Goal: Task Accomplishment & Management: Manage account settings

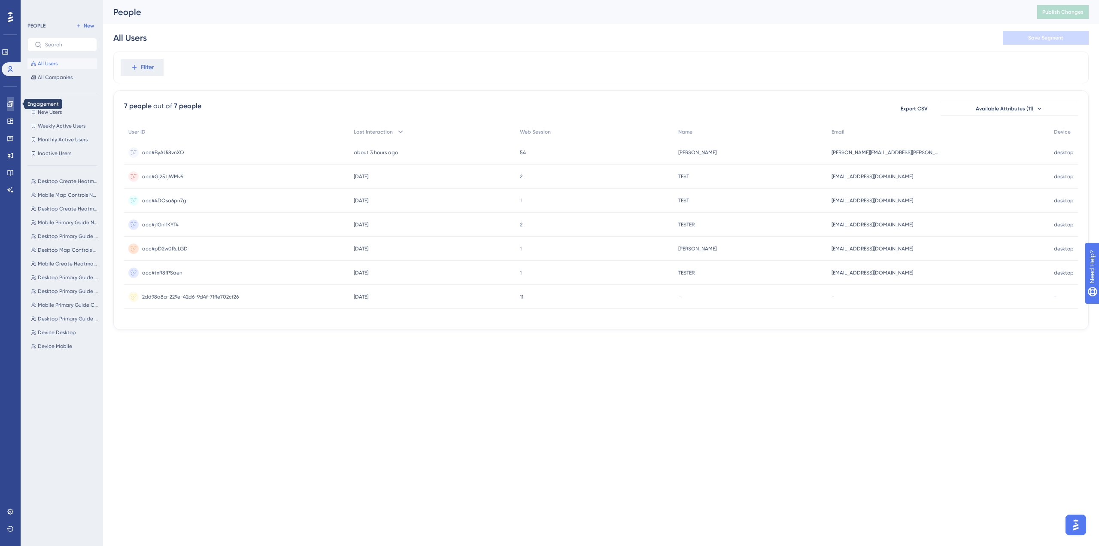
click at [9, 104] on icon at bounding box center [10, 103] width 7 height 7
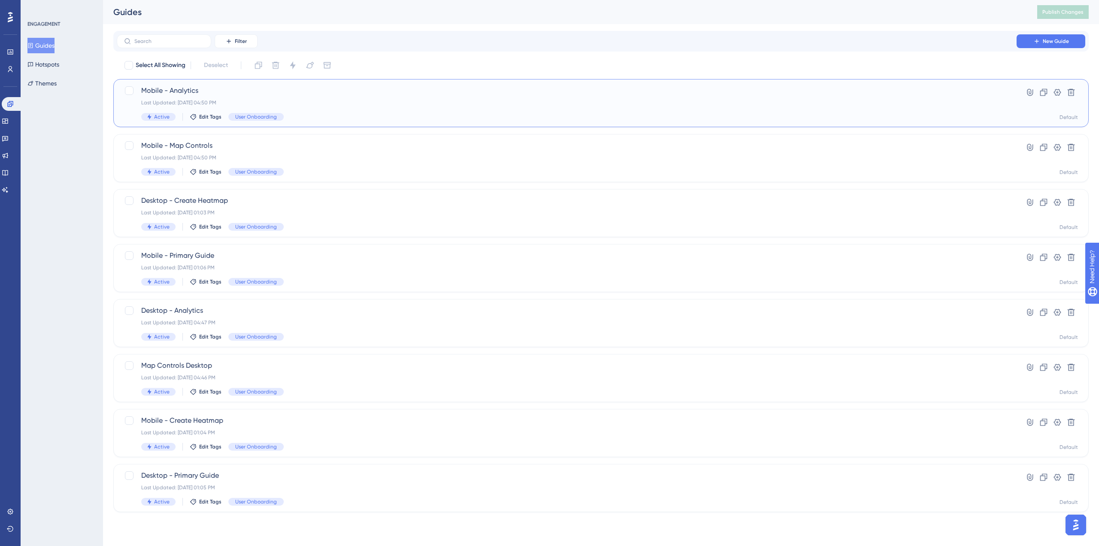
click at [285, 92] on span "Mobile - Analytics" at bounding box center [566, 90] width 851 height 10
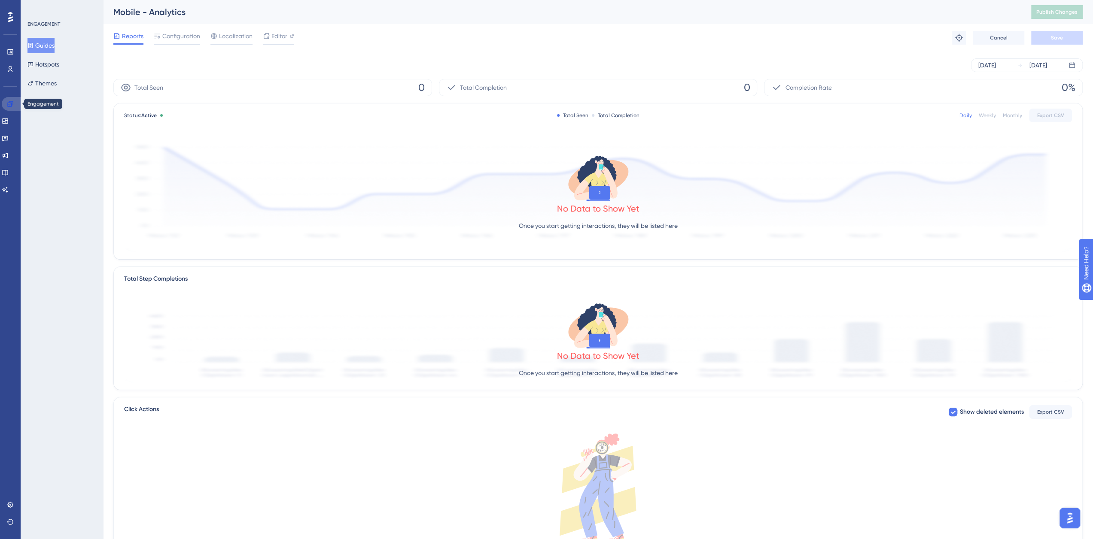
click at [7, 106] on icon at bounding box center [10, 103] width 7 height 7
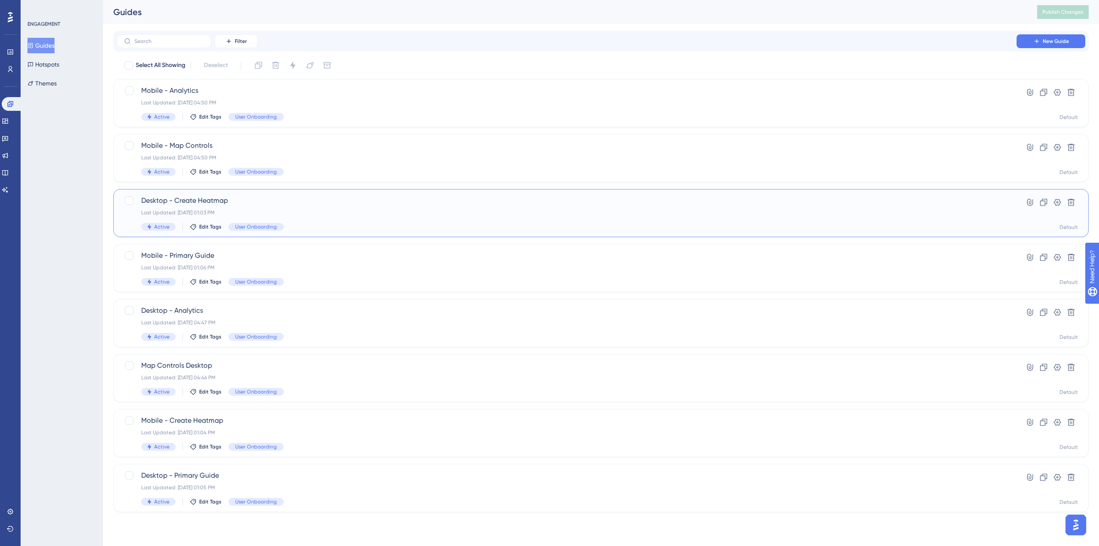
click at [313, 200] on span "Desktop - Create Heatmap" at bounding box center [566, 200] width 851 height 10
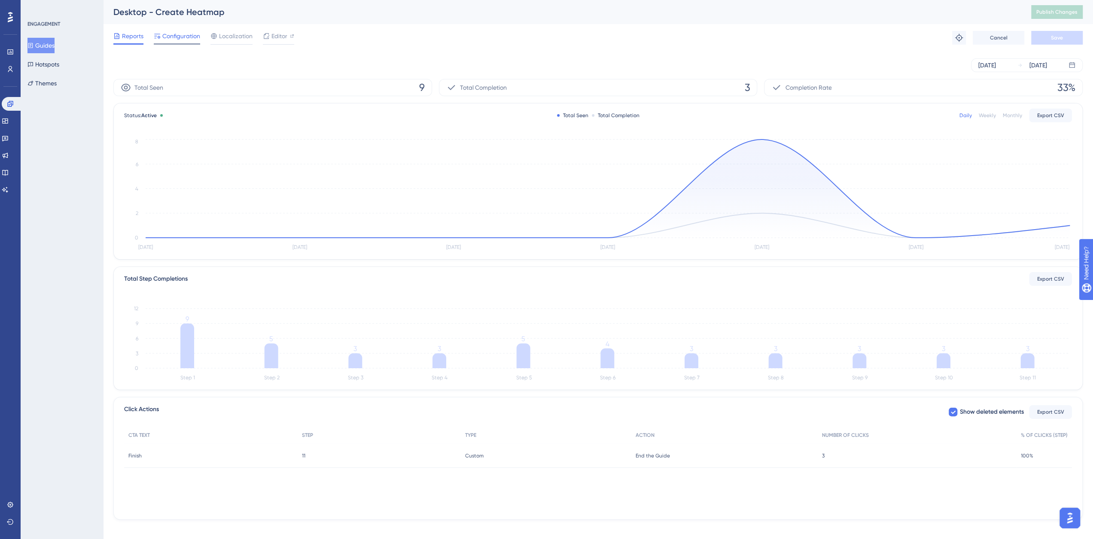
click at [188, 33] on span "Configuration" at bounding box center [181, 36] width 38 height 10
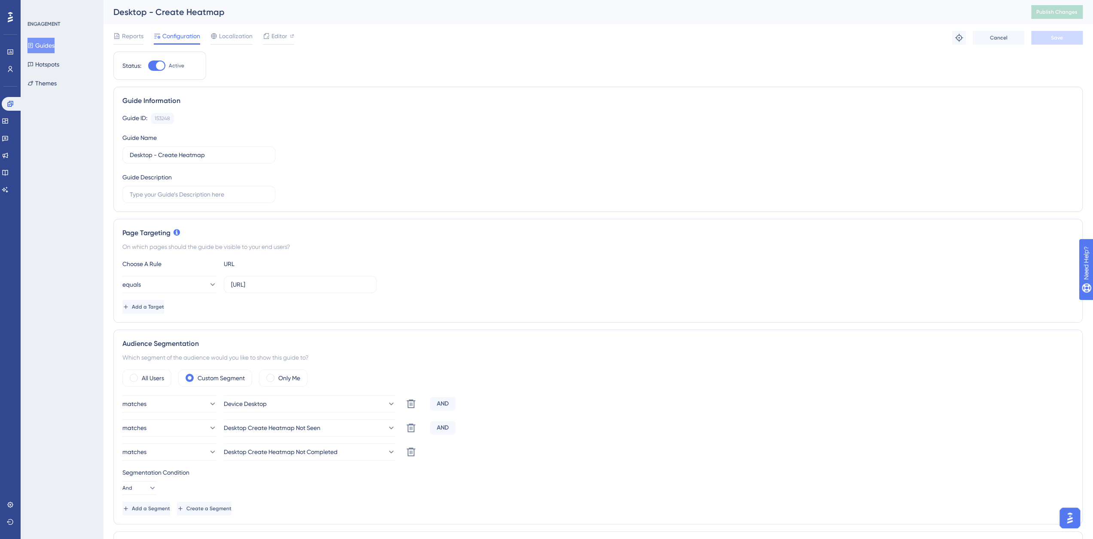
scroll to position [129, 0]
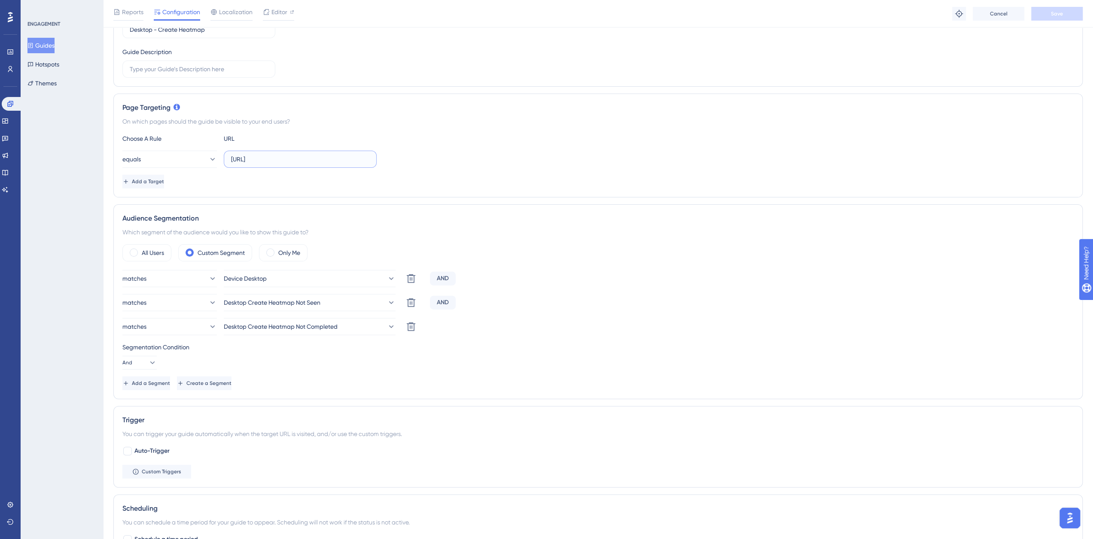
drag, startPoint x: 337, startPoint y: 152, endPoint x: 228, endPoint y: 157, distance: 108.7
click at [228, 157] on label "[URL]" at bounding box center [300, 159] width 153 height 17
click at [321, 165] on label "[URL]" at bounding box center [300, 159] width 153 height 17
click at [321, 164] on input "[URL]" at bounding box center [300, 159] width 138 height 9
click at [323, 162] on input "[URL]" at bounding box center [300, 159] width 138 height 9
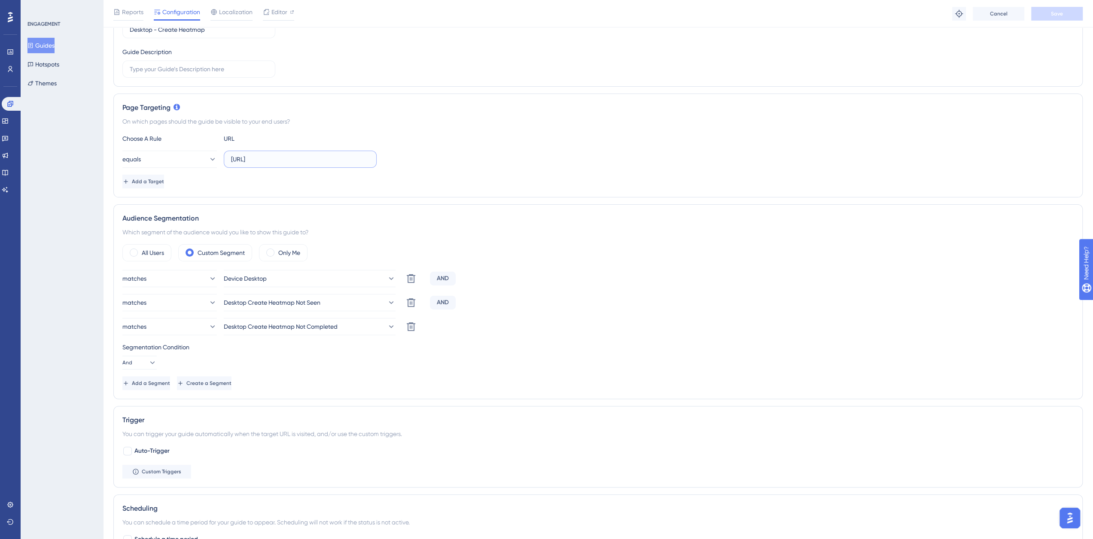
paste input "s://[DOMAIN_NAME]"
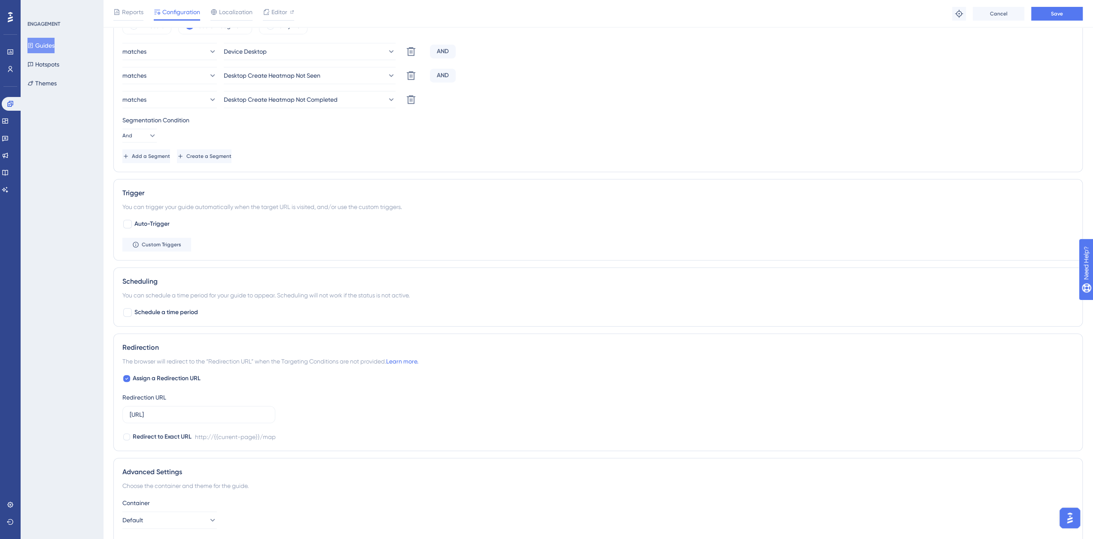
scroll to position [425, 0]
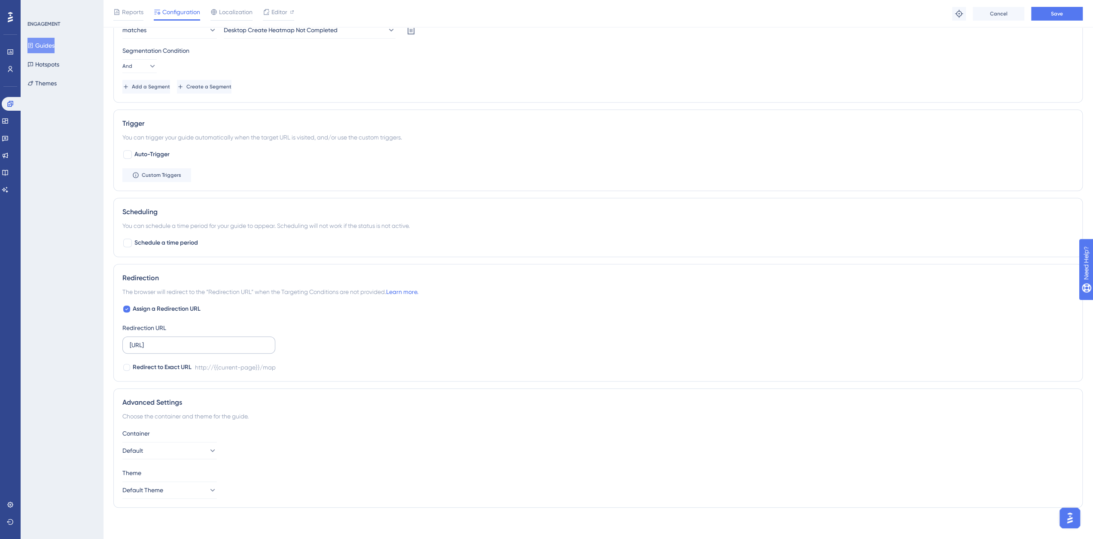
type input "[URL][DOMAIN_NAME]"
click at [220, 343] on input "[URL]" at bounding box center [199, 344] width 138 height 9
paste input "s://[DOMAIN_NAME]"
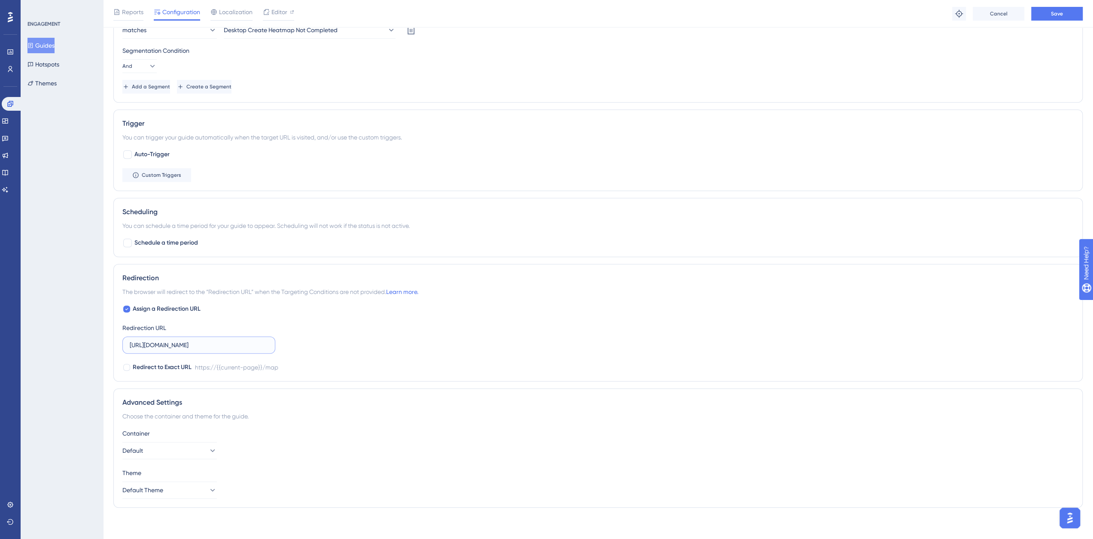
type input "[URL][DOMAIN_NAME]"
click at [397, 346] on div "Assign a Redirection URL Redirection URL [URL][DOMAIN_NAME] Redirect to Exact U…" at bounding box center [597, 338] width 951 height 69
click at [176, 304] on span "Assign a Redirection URL" at bounding box center [167, 309] width 68 height 10
checkbox input "false"
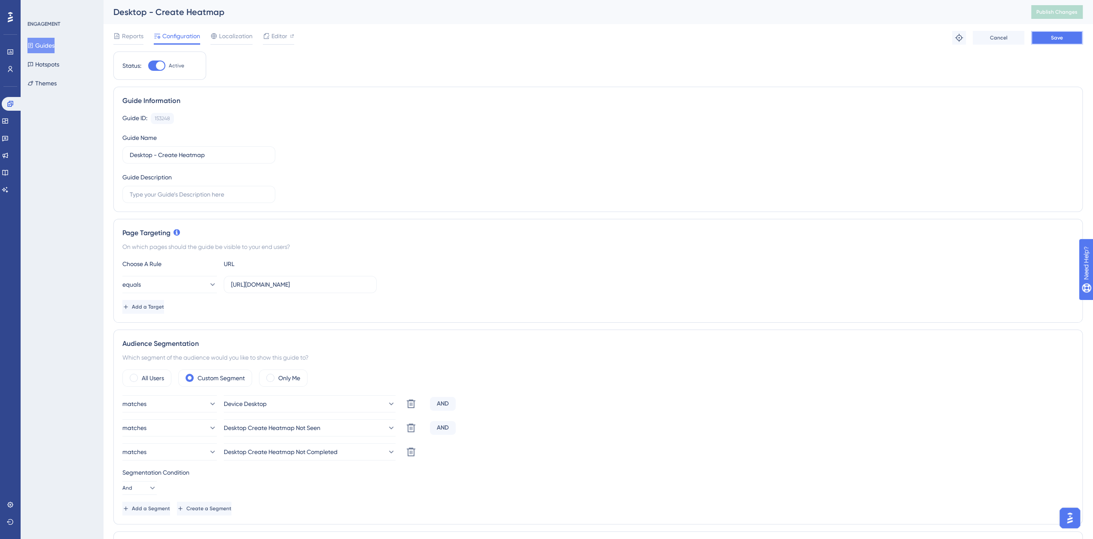
click at [1043, 44] on button "Save" at bounding box center [1057, 38] width 52 height 14
click at [1075, 7] on button "Publish Changes" at bounding box center [1057, 12] width 52 height 14
click at [268, 17] on icon at bounding box center [266, 16] width 5 height 5
click at [271, 16] on button at bounding box center [265, 16] width 13 height 14
click at [325, 49] on div "Reports Configuration Localization Editor Troubleshoot Cancel Save" at bounding box center [597, 37] width 969 height 27
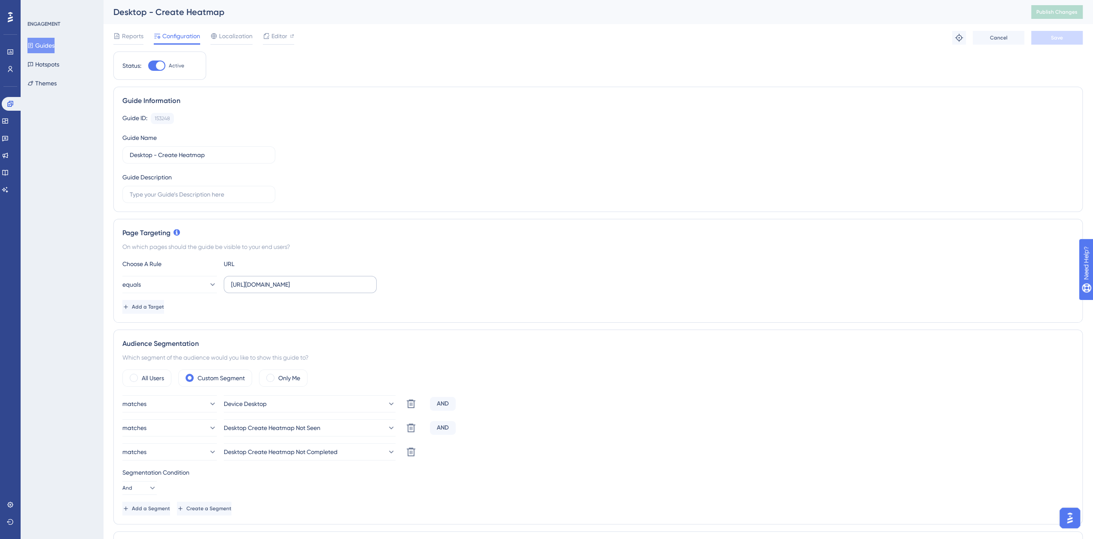
click at [314, 278] on label "[URL][DOMAIN_NAME]" at bounding box center [300, 284] width 153 height 17
click at [314, 280] on input "[URL][DOMAIN_NAME]" at bounding box center [300, 284] width 138 height 9
drag, startPoint x: 355, startPoint y: 282, endPoint x: 206, endPoint y: 277, distance: 149.5
click at [206, 277] on div "equals [URL][DOMAIN_NAME]" at bounding box center [249, 284] width 254 height 17
paste input "[DOMAIN_NAME][URL]"
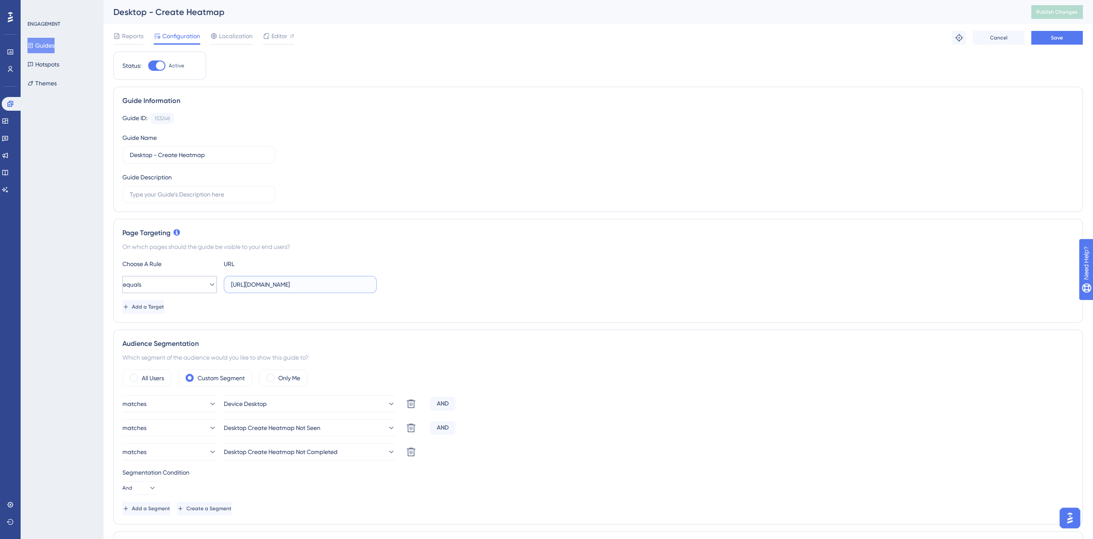
drag, startPoint x: 351, startPoint y: 279, endPoint x: 212, endPoint y: 280, distance: 138.7
click at [212, 280] on div "equals [URL][DOMAIN_NAME]" at bounding box center [249, 284] width 254 height 17
type input "[URL][DOMAIN_NAME]"
click at [358, 252] on div "Page Targeting On which pages should the guide be visible to your end users? Ch…" at bounding box center [597, 271] width 969 height 104
click at [1037, 38] on button "Save" at bounding box center [1057, 38] width 52 height 14
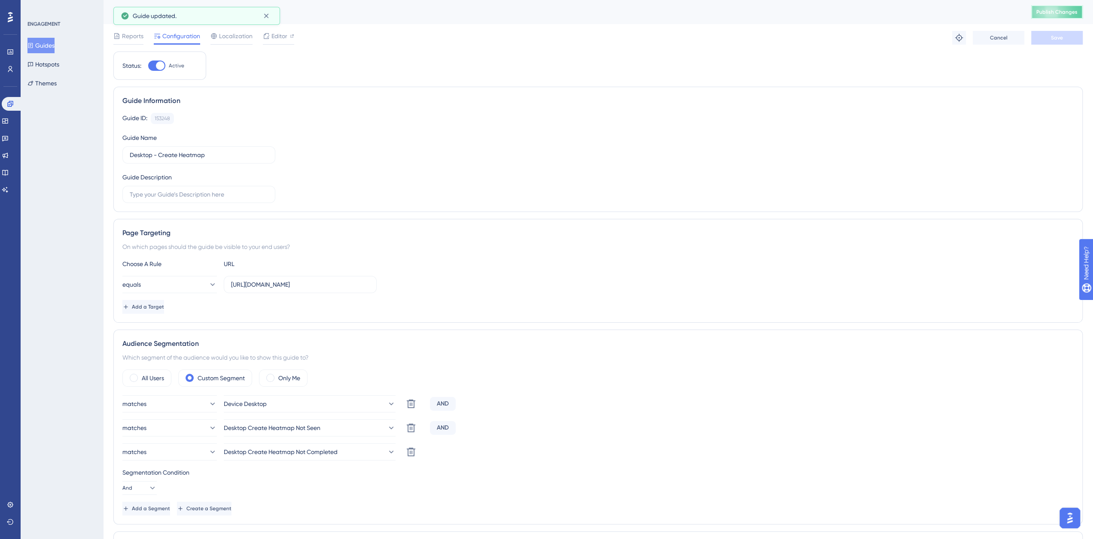
click at [1055, 5] on button "Publish Changes" at bounding box center [1057, 12] width 52 height 14
click at [46, 41] on button "Guides" at bounding box center [40, 45] width 27 height 15
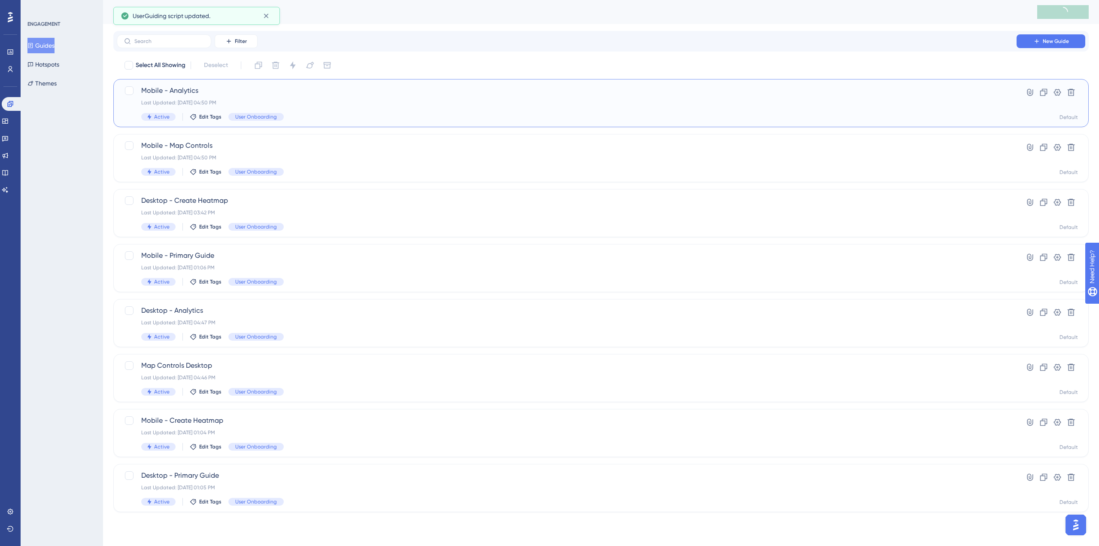
click at [260, 93] on span "Mobile - Analytics" at bounding box center [566, 90] width 851 height 10
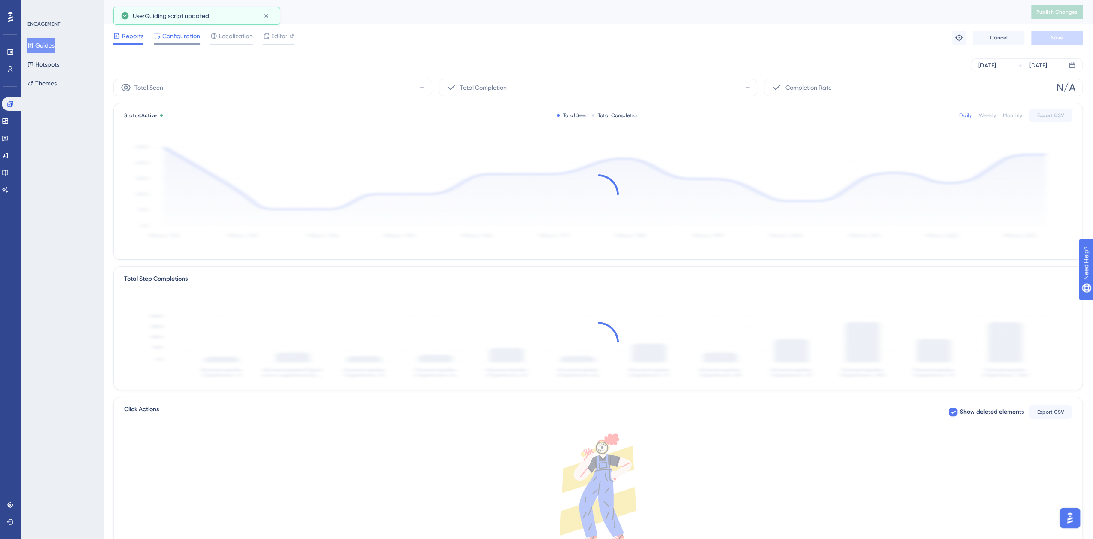
click at [192, 33] on span "Configuration" at bounding box center [181, 36] width 38 height 10
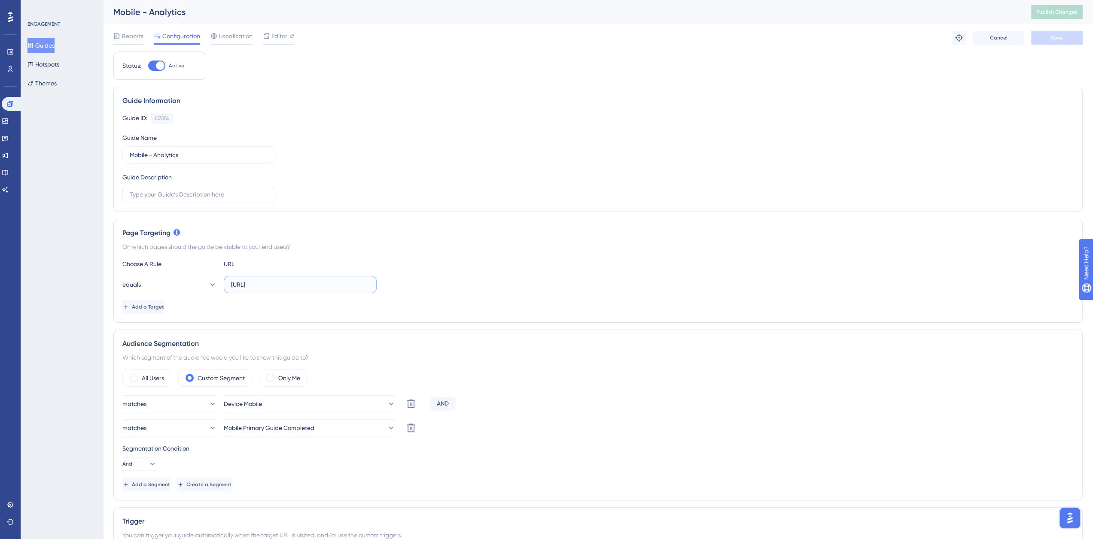
drag, startPoint x: 320, startPoint y: 280, endPoint x: 228, endPoint y: 275, distance: 92.0
click at [228, 276] on label "[URL]" at bounding box center [300, 284] width 153 height 17
paste input "s://[DOMAIN_NAME]"
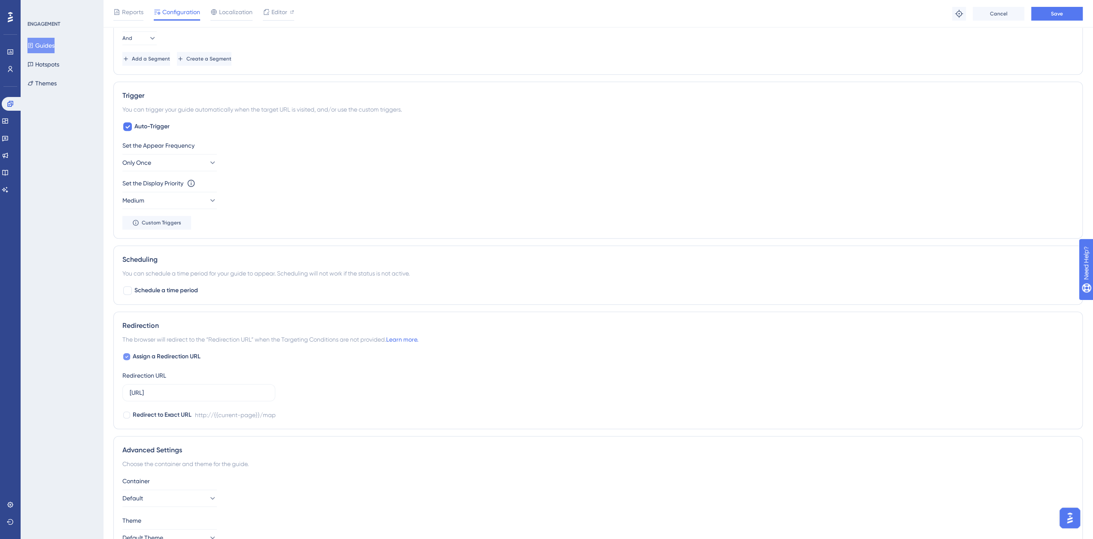
type input "[URL][DOMAIN_NAME]"
click at [133, 354] on span "Assign a Redirection URL" at bounding box center [167, 357] width 68 height 10
checkbox input "false"
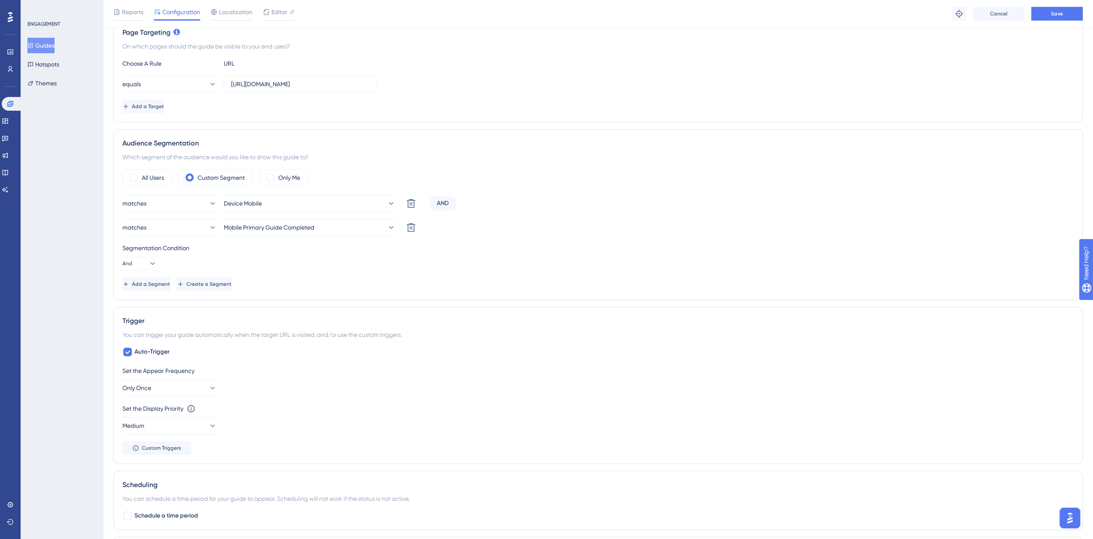
scroll to position [75, 0]
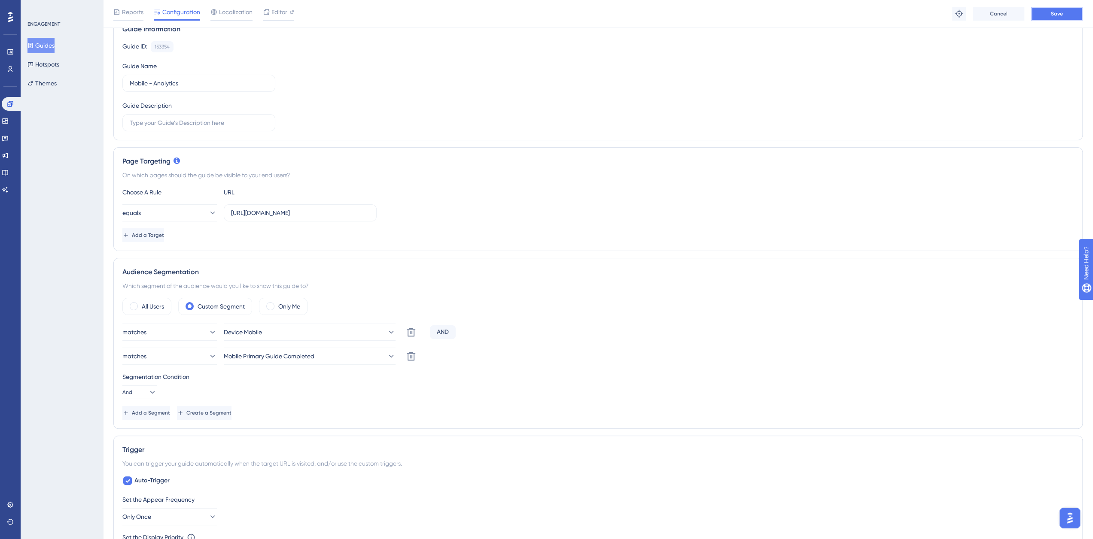
click at [1065, 18] on button "Save" at bounding box center [1057, 14] width 52 height 14
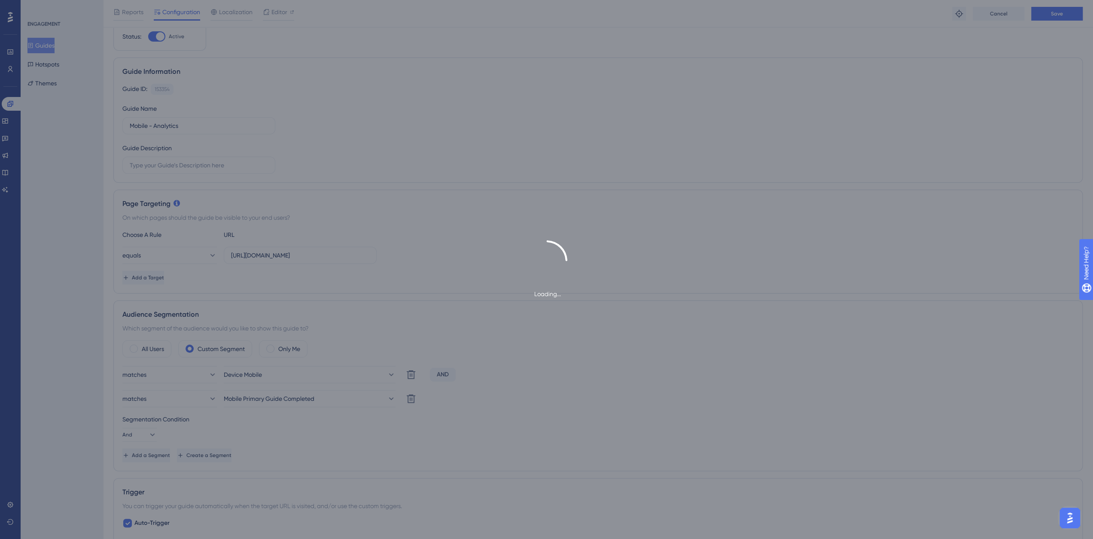
scroll to position [0, 0]
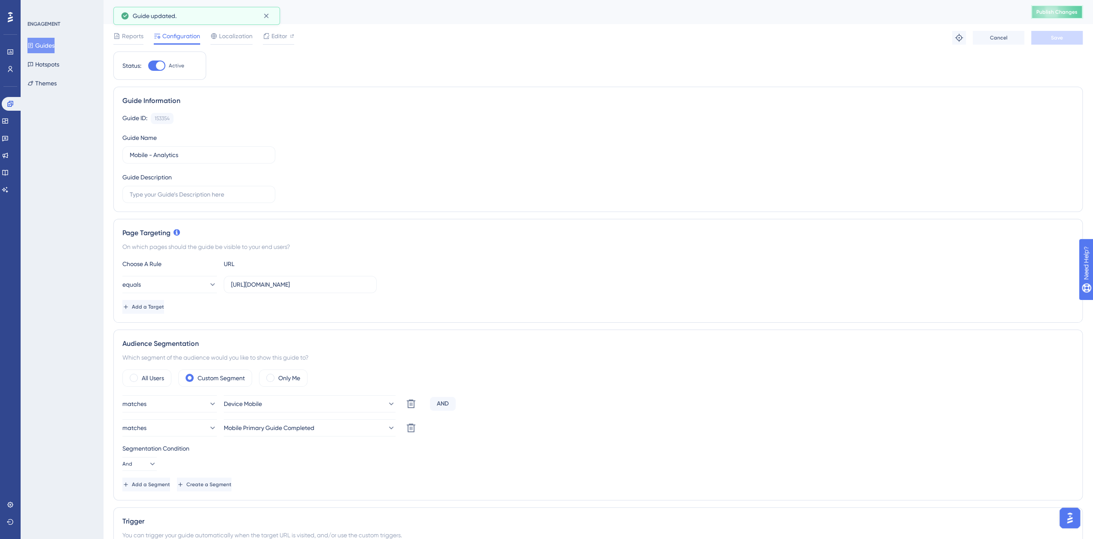
click at [1051, 9] on span "Publish Changes" at bounding box center [1056, 12] width 41 height 7
click at [45, 46] on button "Guides" at bounding box center [40, 45] width 27 height 15
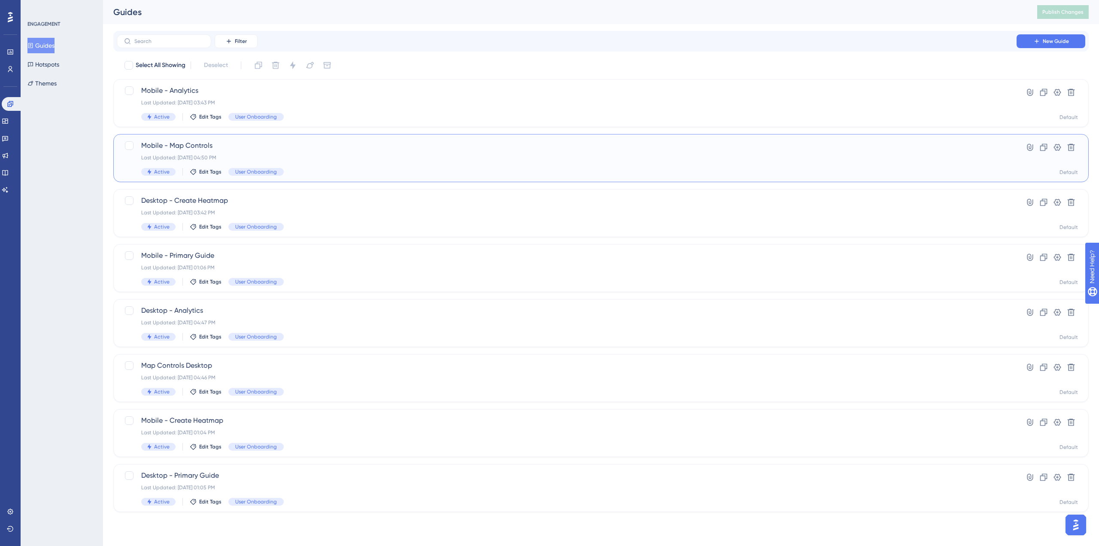
click at [258, 151] on div "Mobile - Map Controls Last Updated: [DATE] 04:50 PM Active Edit Tags User Onboa…" at bounding box center [566, 157] width 851 height 35
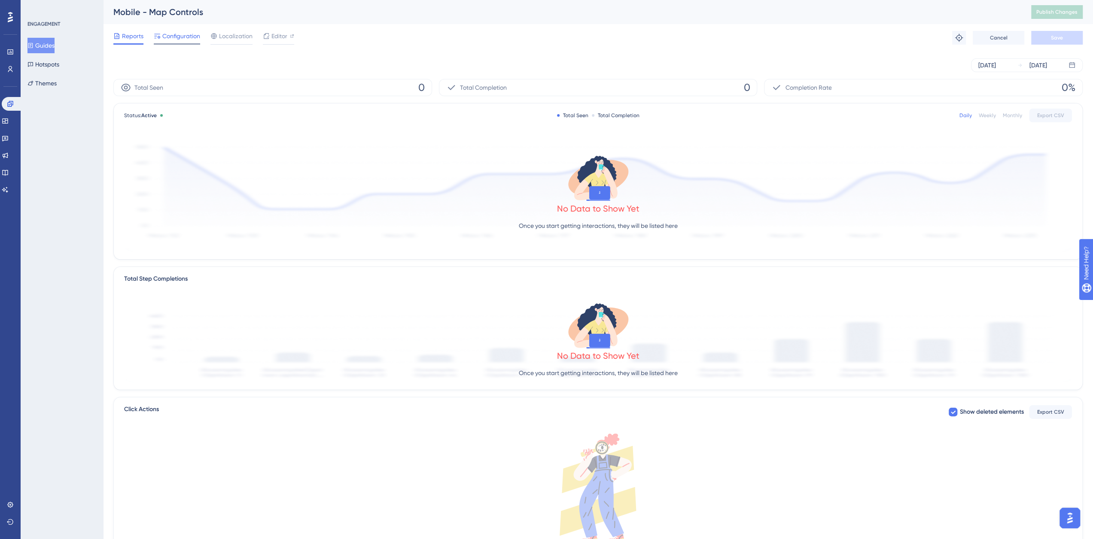
click at [179, 40] on span "Configuration" at bounding box center [181, 36] width 38 height 10
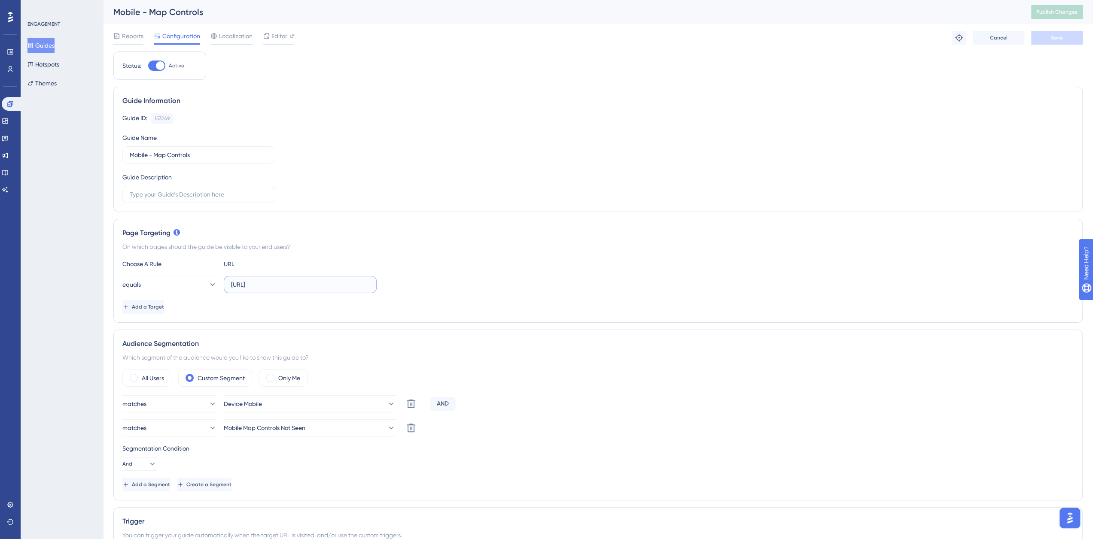
drag, startPoint x: 328, startPoint y: 285, endPoint x: 229, endPoint y: 277, distance: 99.0
click at [229, 277] on label "[URL]" at bounding box center [300, 284] width 153 height 17
paste input "s://[DOMAIN_NAME]"
type input "[URL][DOMAIN_NAME]"
click at [363, 261] on div "Choose A Rule URL" at bounding box center [597, 264] width 951 height 10
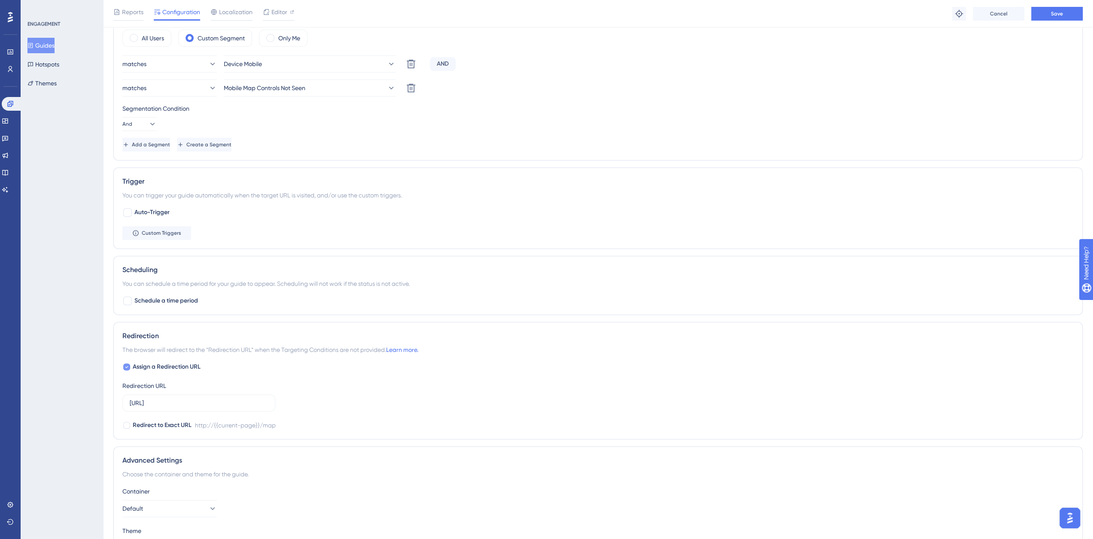
click at [125, 367] on icon at bounding box center [126, 367] width 3 height 7
checkbox input "false"
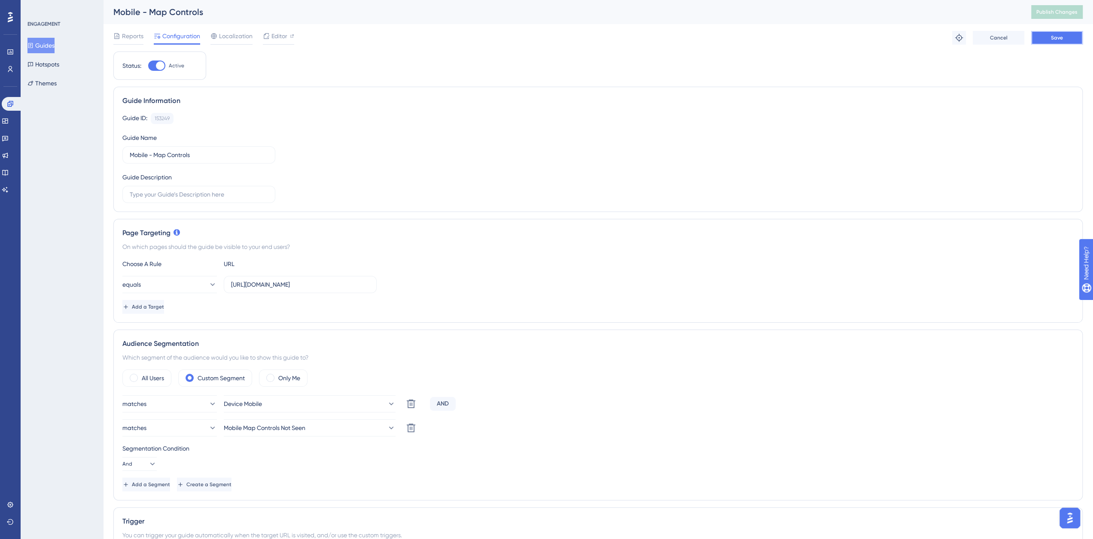
click at [1038, 32] on button "Save" at bounding box center [1057, 38] width 52 height 14
click at [1056, 12] on span "Publish Changes" at bounding box center [1056, 12] width 41 height 7
click at [267, 14] on icon at bounding box center [266, 16] width 5 height 5
click at [54, 45] on button "Guides" at bounding box center [40, 45] width 27 height 15
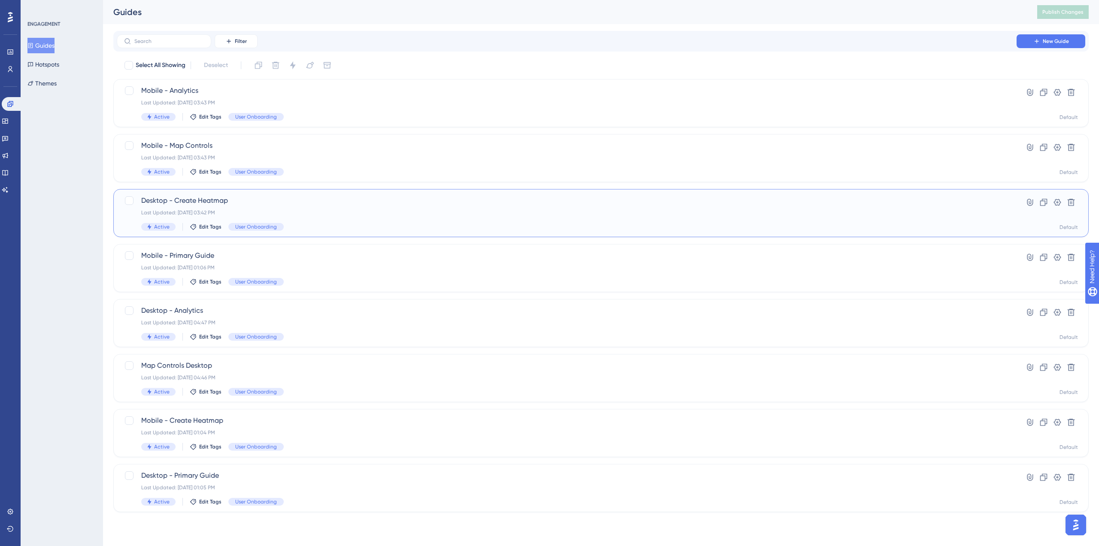
click at [238, 199] on span "Desktop - Create Heatmap" at bounding box center [566, 200] width 851 height 10
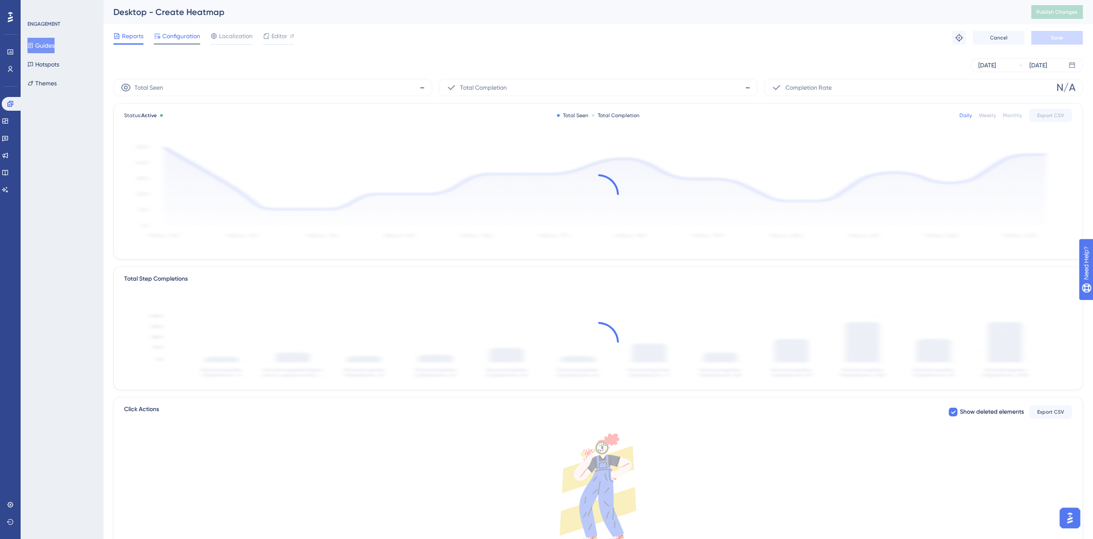
click at [179, 33] on span "Configuration" at bounding box center [181, 36] width 38 height 10
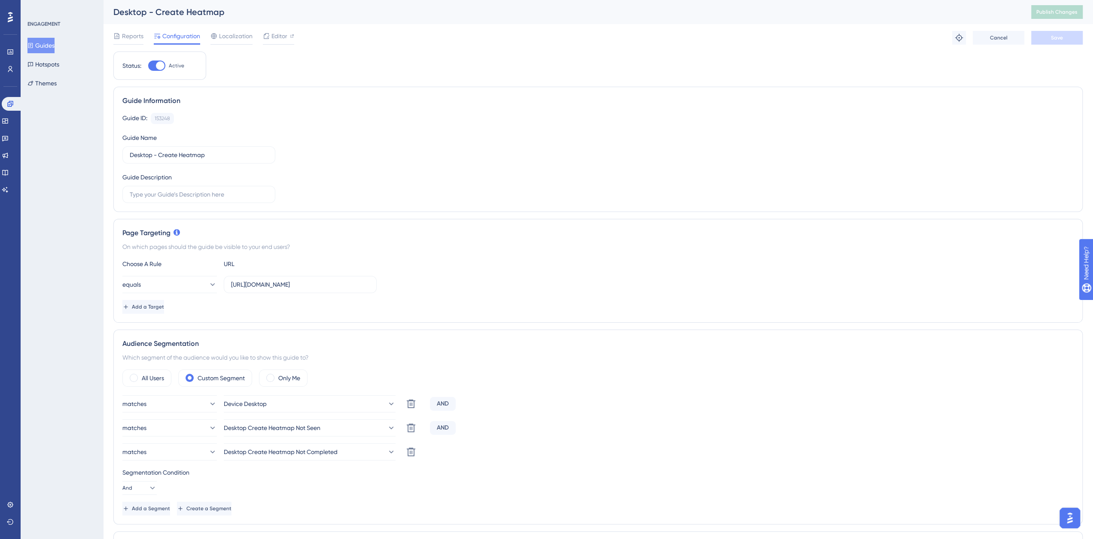
click at [47, 40] on button "Guides" at bounding box center [40, 45] width 27 height 15
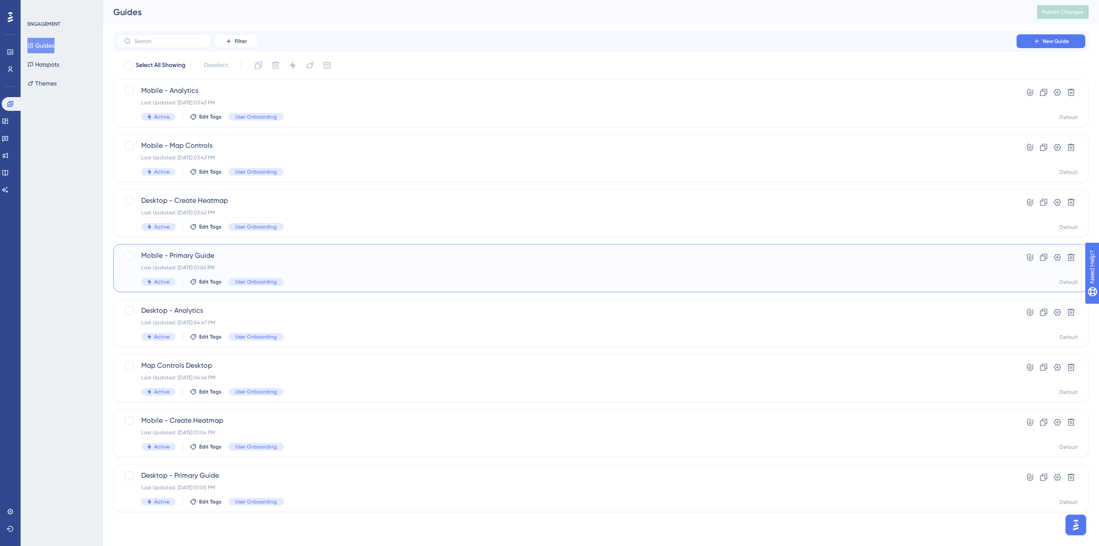
click at [298, 267] on div "Last Updated: [DATE] 01:06 PM" at bounding box center [566, 267] width 851 height 7
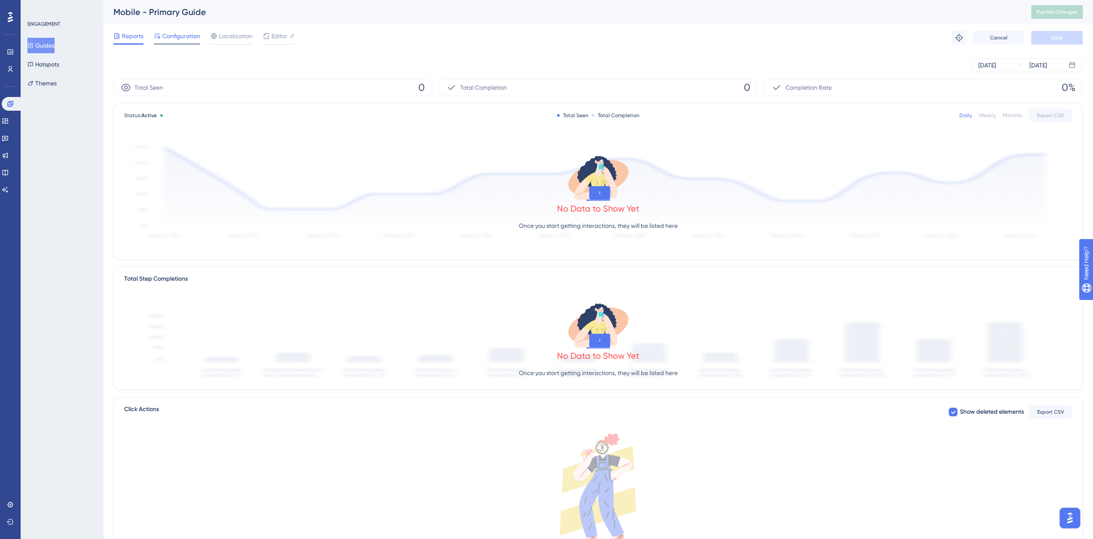
click at [184, 32] on span "Configuration" at bounding box center [181, 36] width 38 height 10
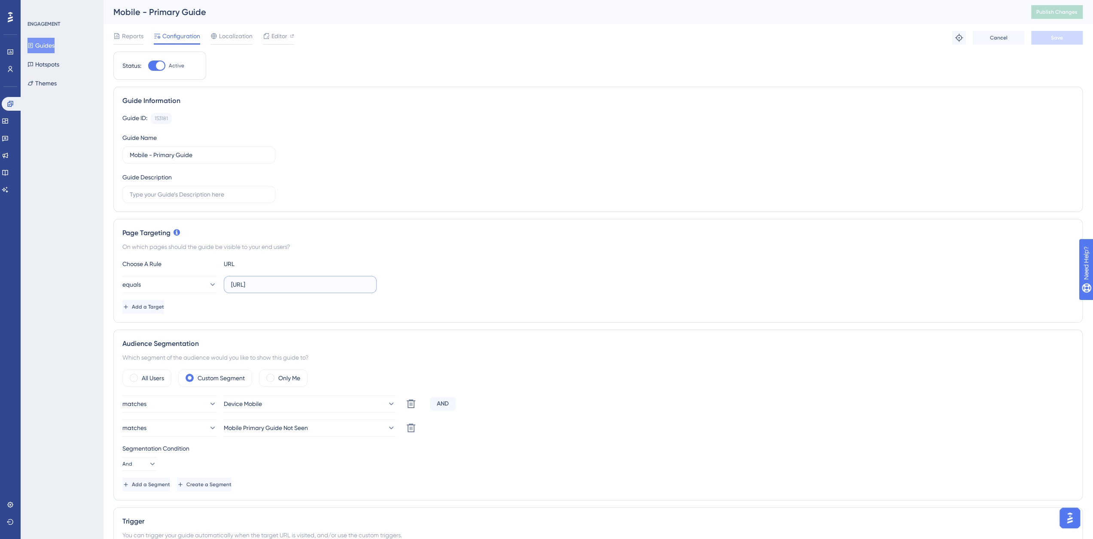
drag, startPoint x: 316, startPoint y: 286, endPoint x: 228, endPoint y: 279, distance: 87.8
click at [228, 279] on label "[URL]" at bounding box center [300, 284] width 153 height 17
paste input "s://[DOMAIN_NAME]"
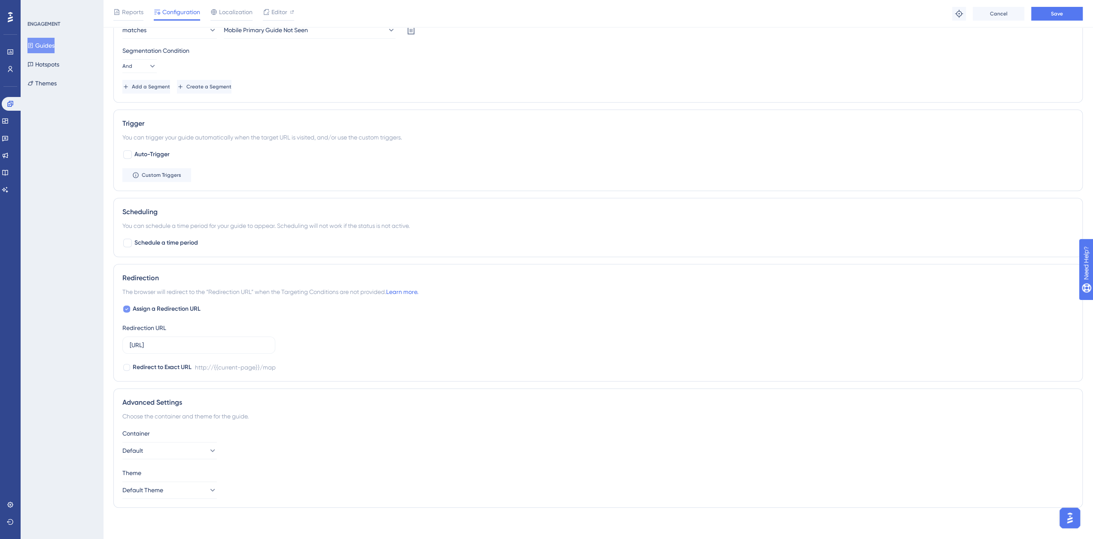
type input "[URL][DOMAIN_NAME]"
click at [133, 307] on span "Assign a Redirection URL" at bounding box center [167, 309] width 68 height 10
checkbox input "false"
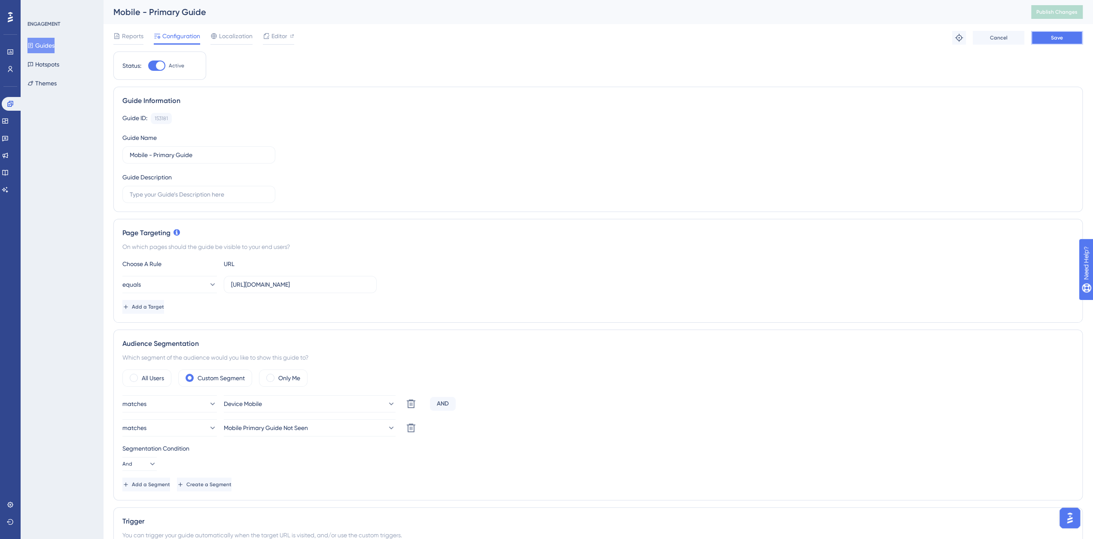
click at [1068, 44] on button "Save" at bounding box center [1057, 38] width 52 height 14
click at [1062, 14] on button "Publish Changes" at bounding box center [1057, 12] width 52 height 14
click at [54, 47] on button "Guides" at bounding box center [40, 45] width 27 height 15
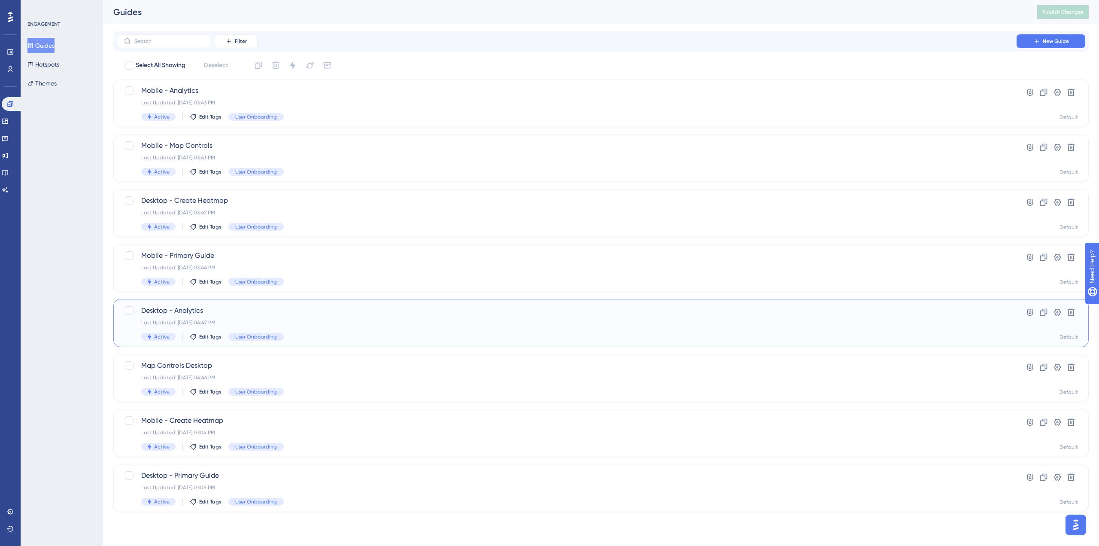
click at [205, 309] on span "Desktop - Analytics" at bounding box center [566, 310] width 851 height 10
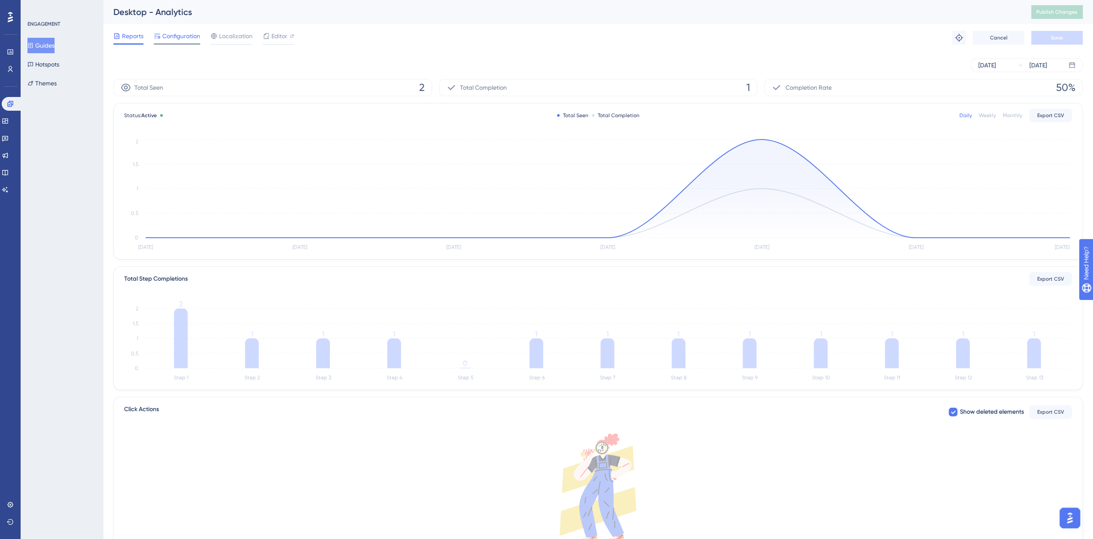
click at [179, 37] on span "Configuration" at bounding box center [181, 36] width 38 height 10
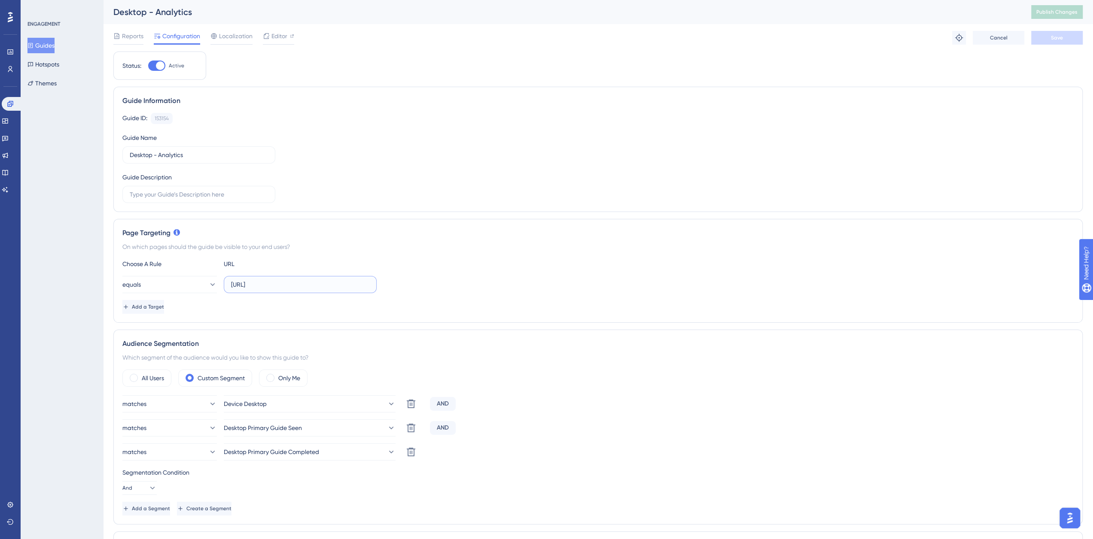
drag, startPoint x: 307, startPoint y: 286, endPoint x: 219, endPoint y: 283, distance: 88.0
click at [219, 283] on div "equals [URL]" at bounding box center [249, 284] width 254 height 17
paste input "s://[DOMAIN_NAME]"
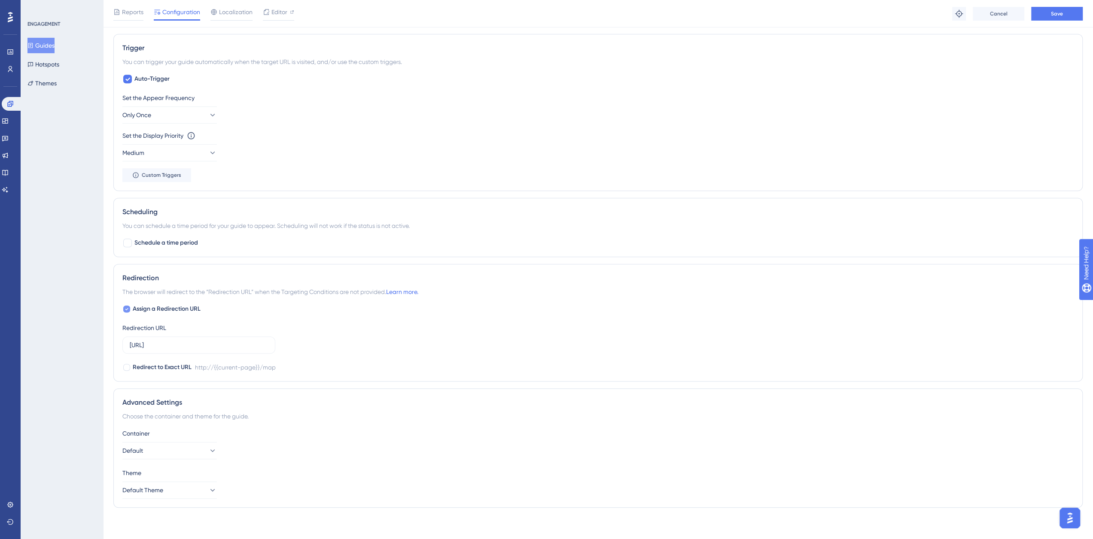
type input "[URL][DOMAIN_NAME]"
click at [157, 310] on span "Assign a Redirection URL" at bounding box center [167, 309] width 68 height 10
checkbox input "false"
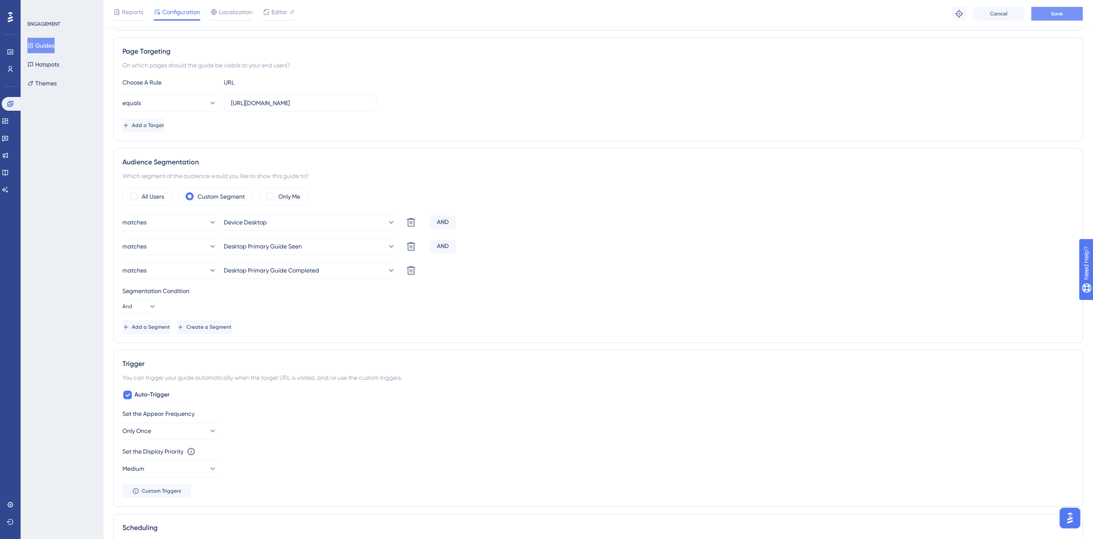
click at [1040, 17] on button "Save" at bounding box center [1057, 14] width 52 height 14
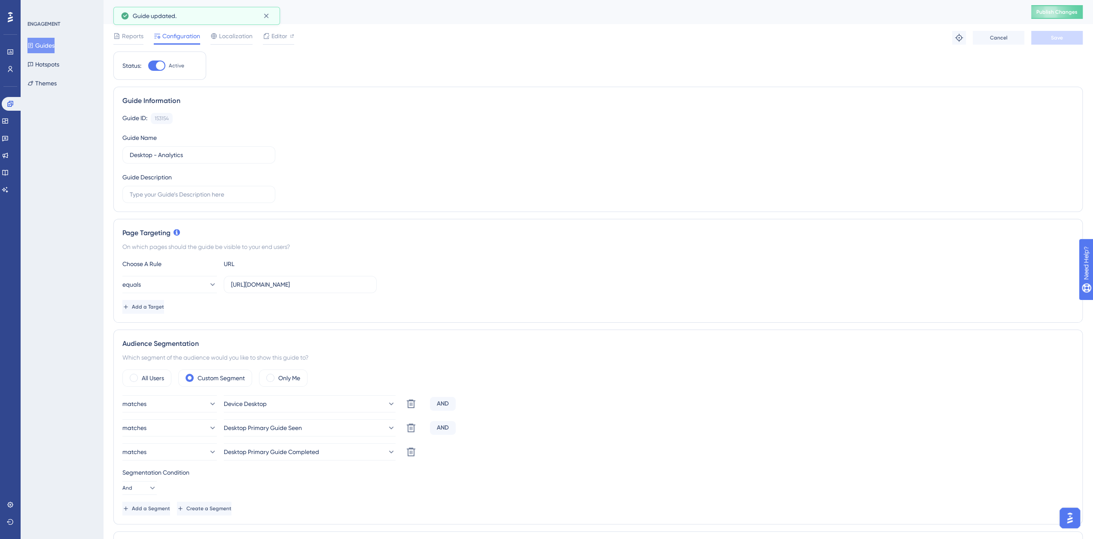
click at [1070, 23] on div "Desktop - Analytics Publish Changes" at bounding box center [598, 12] width 990 height 24
click at [1064, 15] on span "Publish Changes" at bounding box center [1056, 12] width 41 height 7
click at [271, 17] on button at bounding box center [265, 16] width 13 height 14
click at [55, 49] on button "Guides" at bounding box center [40, 45] width 27 height 15
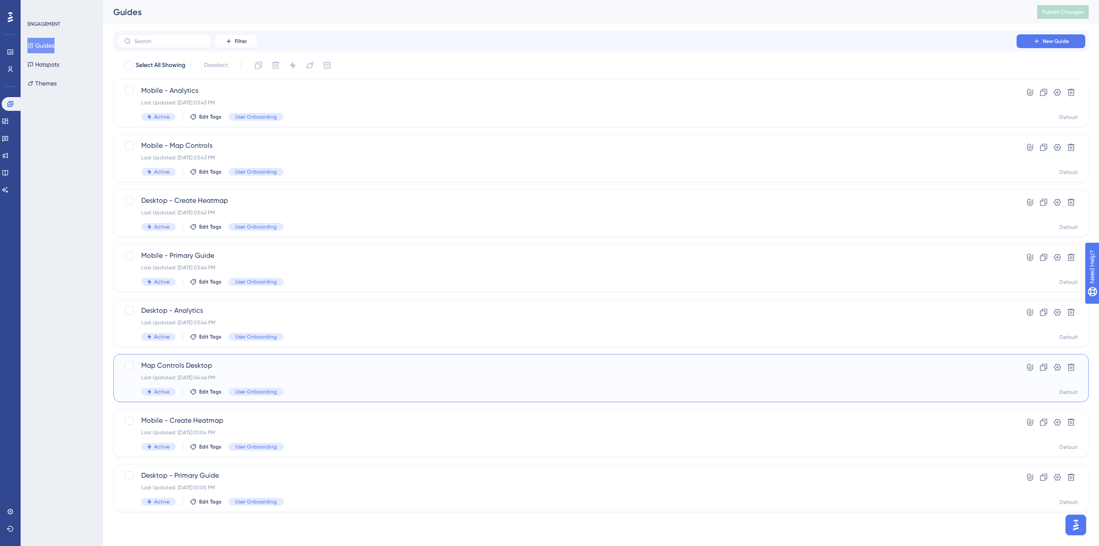
click at [264, 373] on div "Map Controls Desktop Last Updated: [DATE] 04:46 PM Active Edit Tags User Onboar…" at bounding box center [566, 377] width 851 height 35
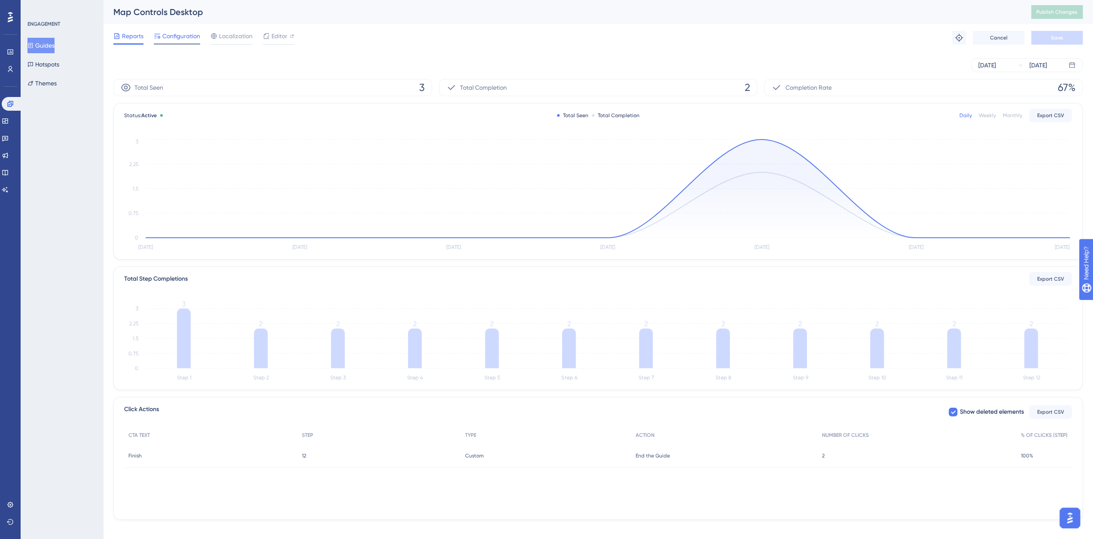
click at [170, 36] on span "Configuration" at bounding box center [181, 36] width 38 height 10
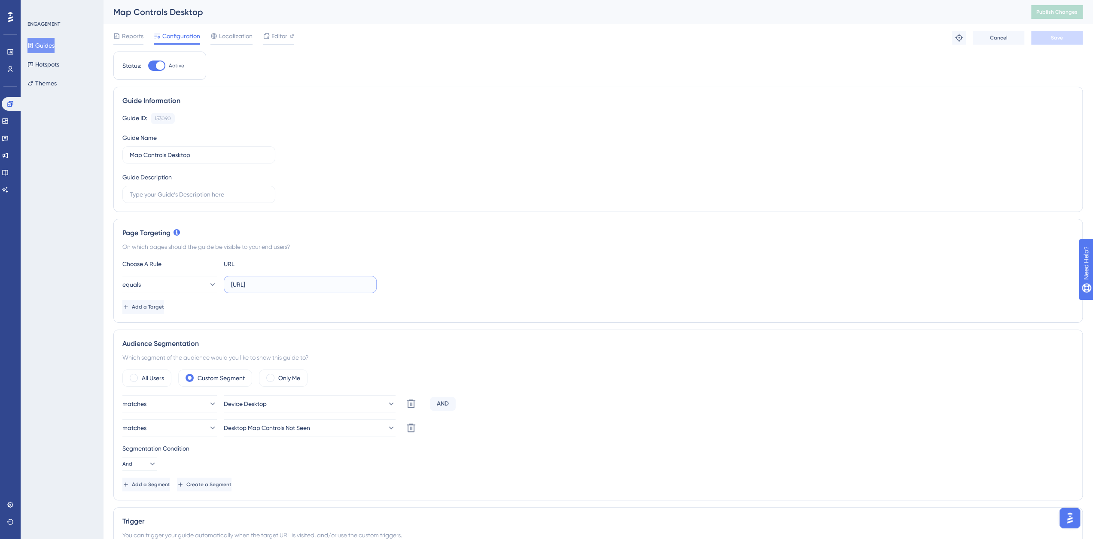
drag, startPoint x: 334, startPoint y: 280, endPoint x: 224, endPoint y: 274, distance: 110.5
click at [224, 274] on div "Choose A Rule URL equals [URL] Add a Target" at bounding box center [597, 286] width 951 height 55
paste input "s://[DOMAIN_NAME]"
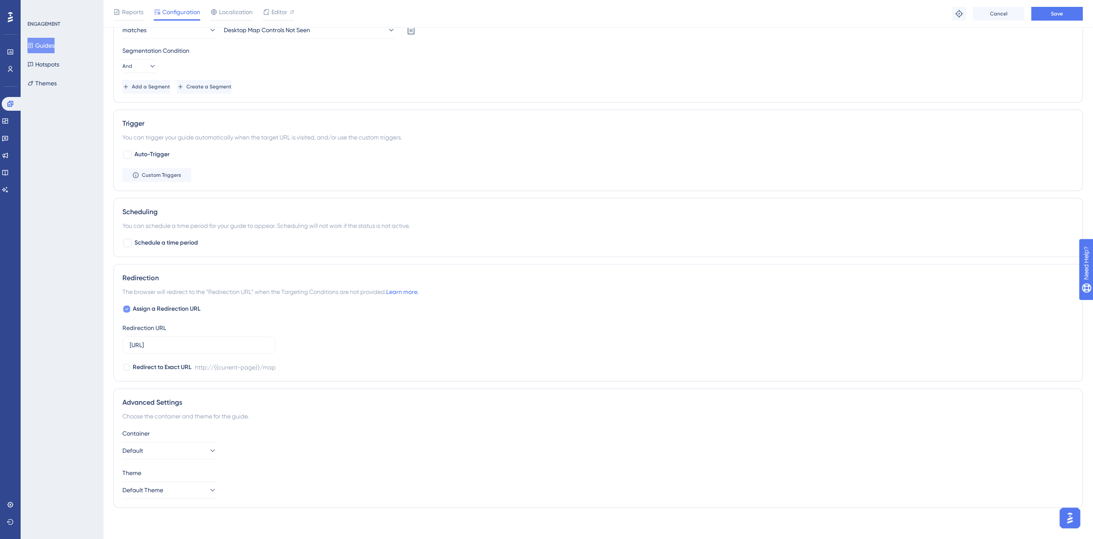
type input "[URL][DOMAIN_NAME]"
click at [158, 309] on span "Assign a Redirection URL" at bounding box center [167, 309] width 68 height 10
checkbox input "false"
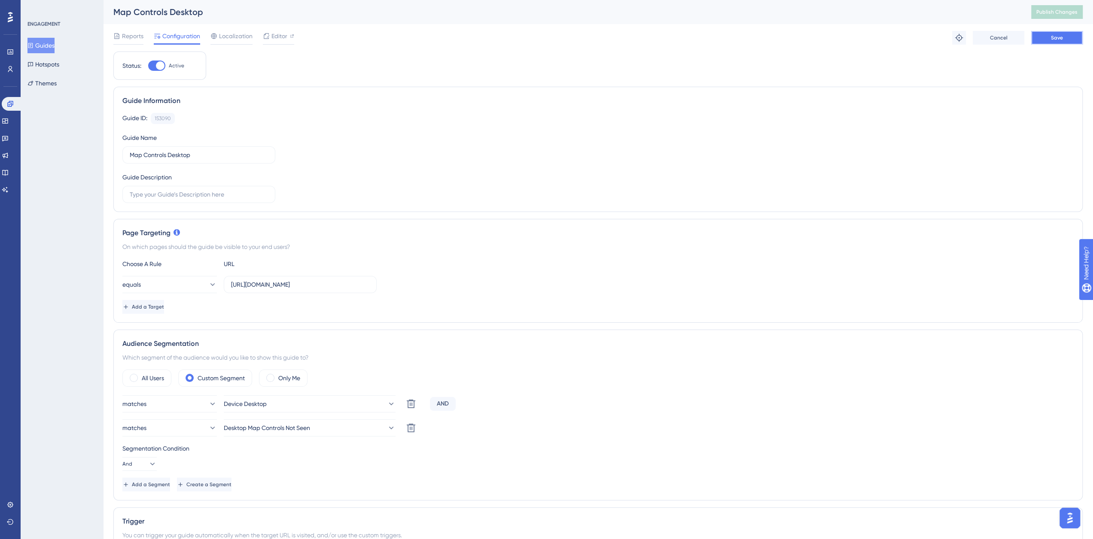
click at [1063, 42] on button "Save" at bounding box center [1057, 38] width 52 height 14
click at [1068, 13] on span "Publish Changes" at bounding box center [1056, 12] width 41 height 7
click at [267, 16] on icon at bounding box center [266, 16] width 9 height 9
click at [46, 43] on button "Guides" at bounding box center [40, 45] width 27 height 15
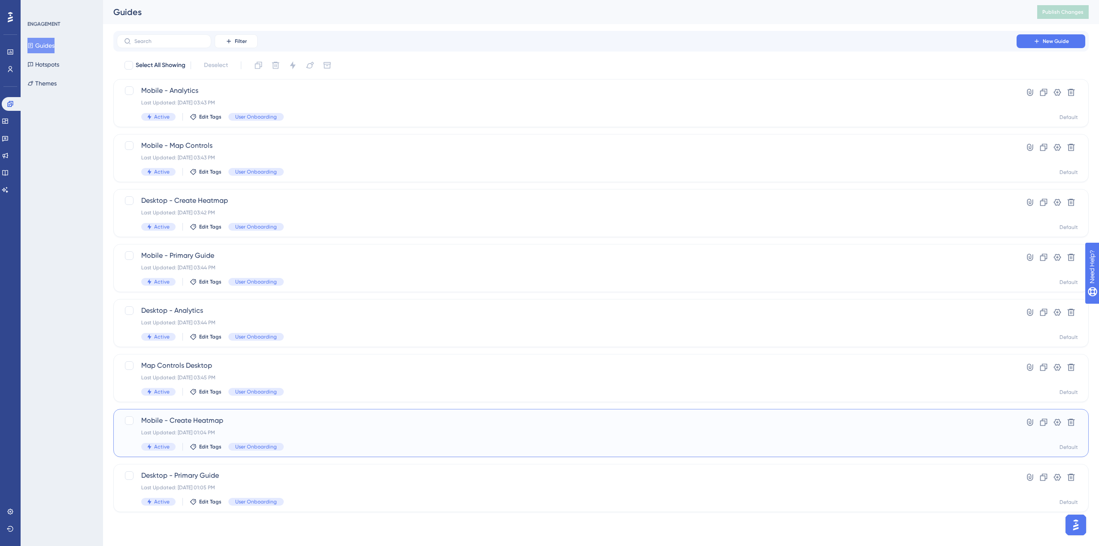
click at [320, 421] on span "Mobile - Create Heatmap" at bounding box center [566, 420] width 851 height 10
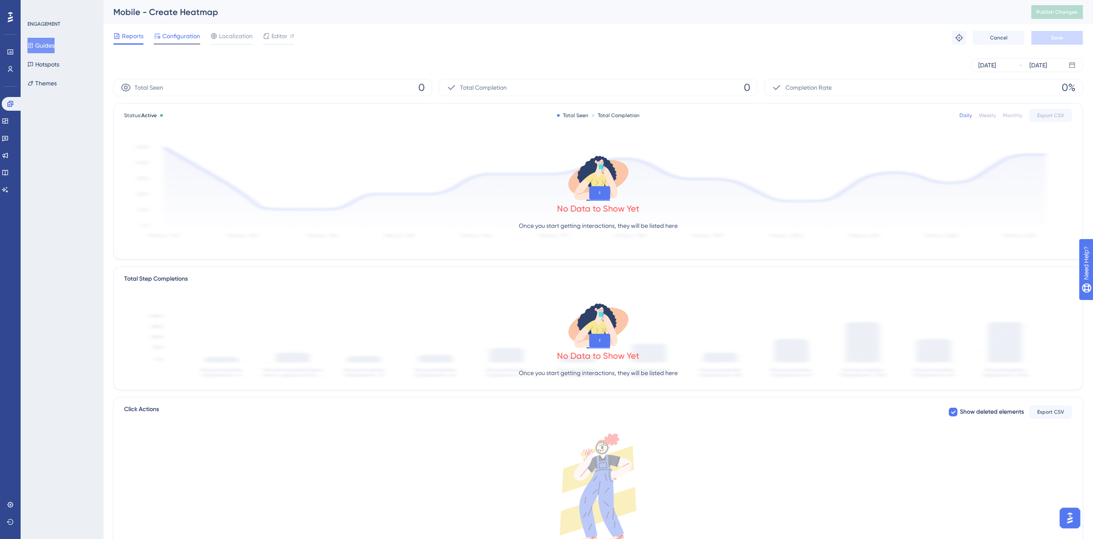
click at [173, 39] on span "Configuration" at bounding box center [181, 36] width 38 height 10
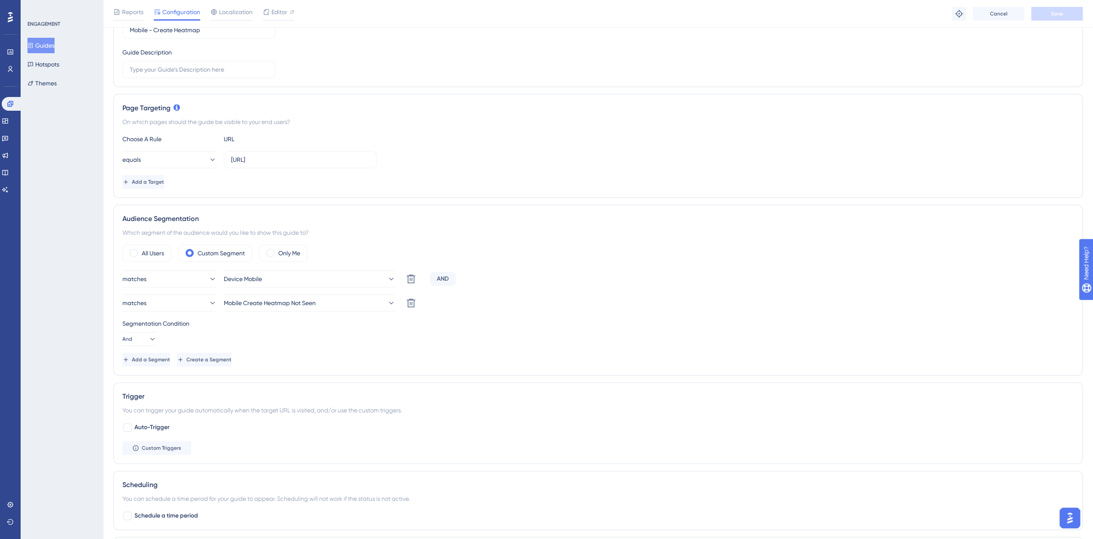
scroll to position [129, 0]
drag, startPoint x: 316, startPoint y: 164, endPoint x: 176, endPoint y: 162, distance: 140.8
click at [176, 162] on div "equals [URL]" at bounding box center [249, 159] width 254 height 17
click at [303, 152] on label "[URL]" at bounding box center [300, 159] width 153 height 17
click at [303, 155] on input "[URL]" at bounding box center [300, 159] width 138 height 9
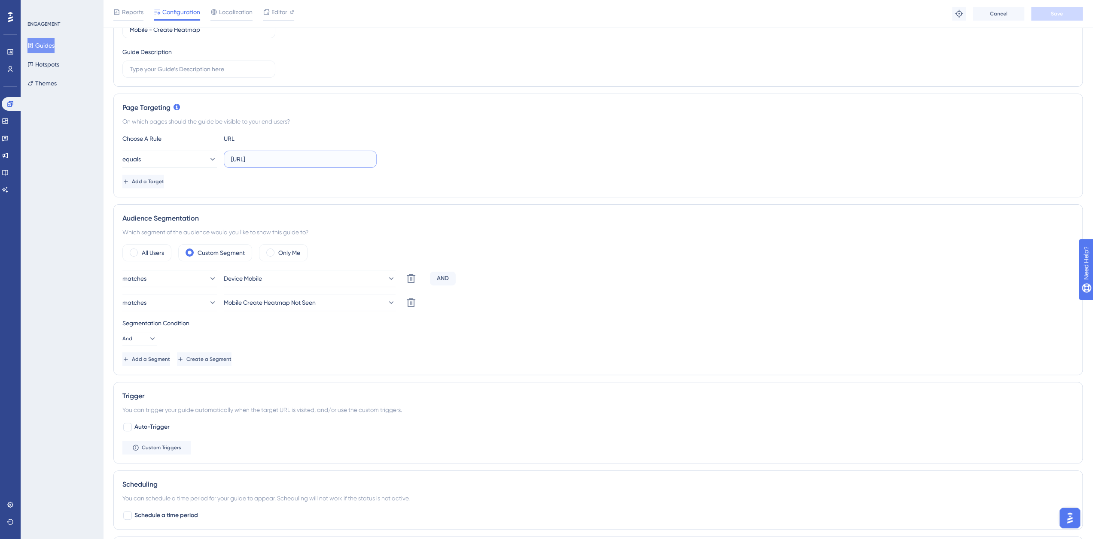
drag, startPoint x: 327, startPoint y: 161, endPoint x: 230, endPoint y: 156, distance: 97.1
click at [230, 156] on label "[URL]" at bounding box center [300, 159] width 153 height 17
paste input "s://[DOMAIN_NAME]"
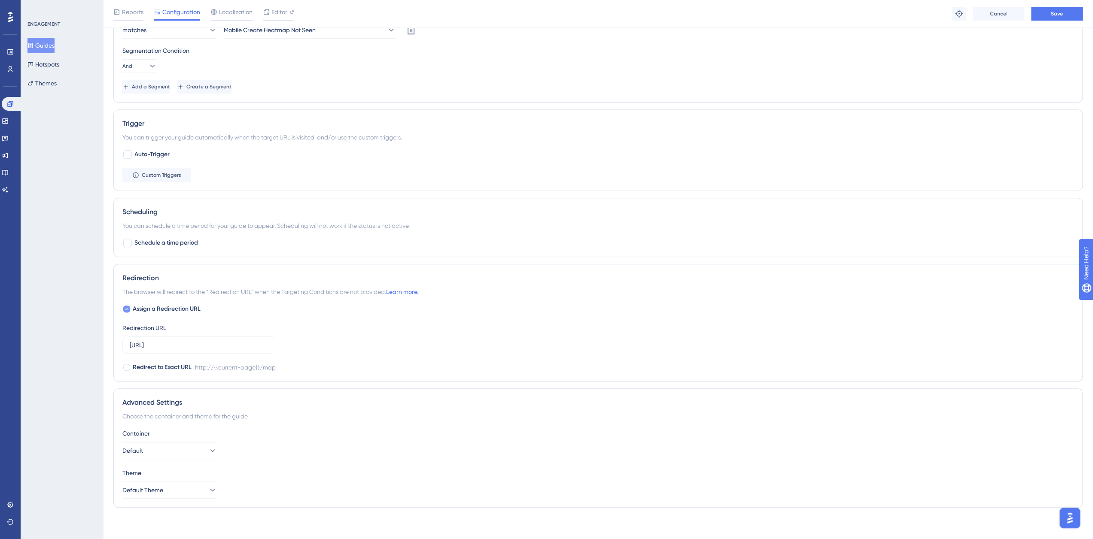
type input "[URL][DOMAIN_NAME]"
click at [152, 304] on span "Assign a Redirection URL" at bounding box center [167, 309] width 68 height 10
checkbox input "false"
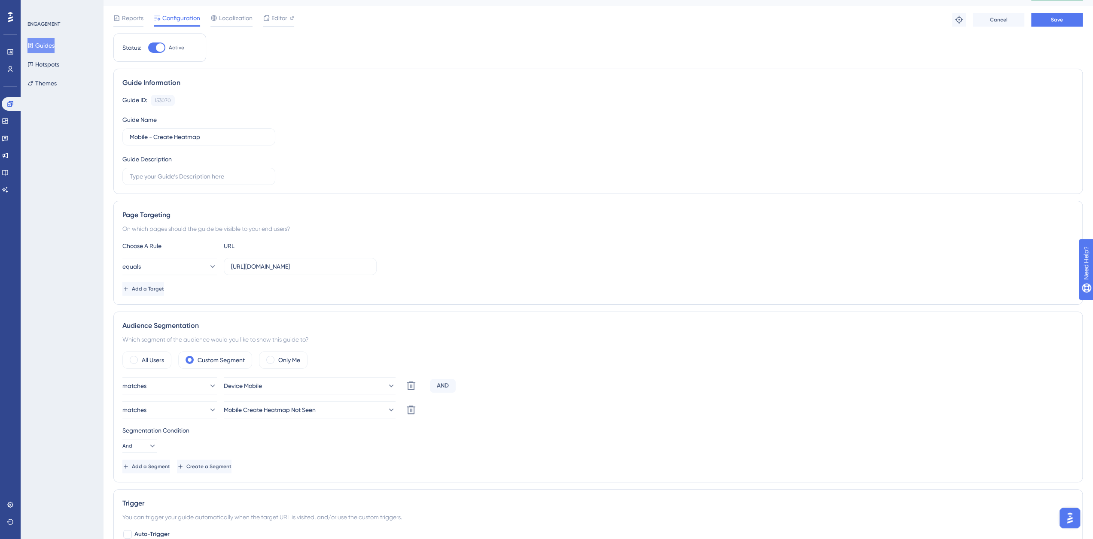
scroll to position [0, 0]
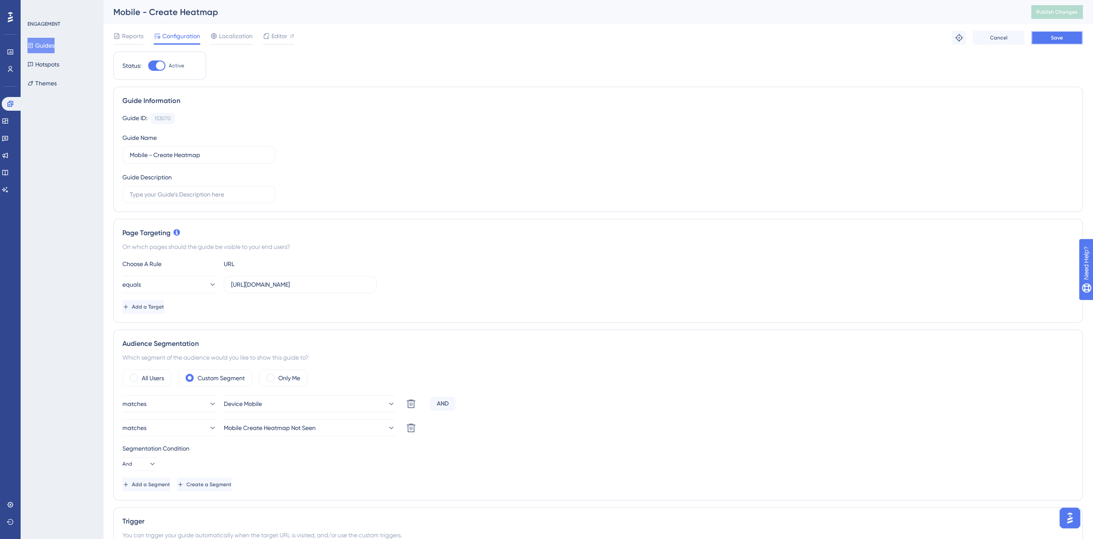
click at [1061, 43] on button "Save" at bounding box center [1057, 38] width 52 height 14
click at [1048, 23] on div "Mobile - Create Heatmap Publish Changes" at bounding box center [598, 12] width 990 height 24
click at [1049, 21] on div "Mobile - Create Heatmap Publish Changes" at bounding box center [598, 12] width 990 height 24
click at [1052, 14] on span "Publish Changes" at bounding box center [1056, 12] width 41 height 7
click at [47, 42] on button "Guides" at bounding box center [40, 45] width 27 height 15
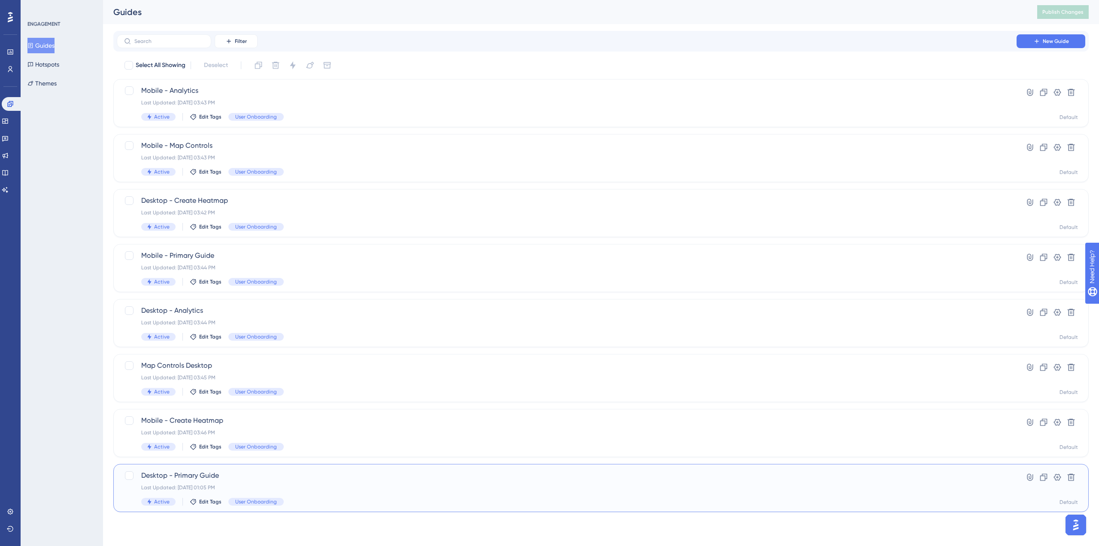
click at [346, 470] on span "Desktop - Primary Guide" at bounding box center [566, 475] width 851 height 10
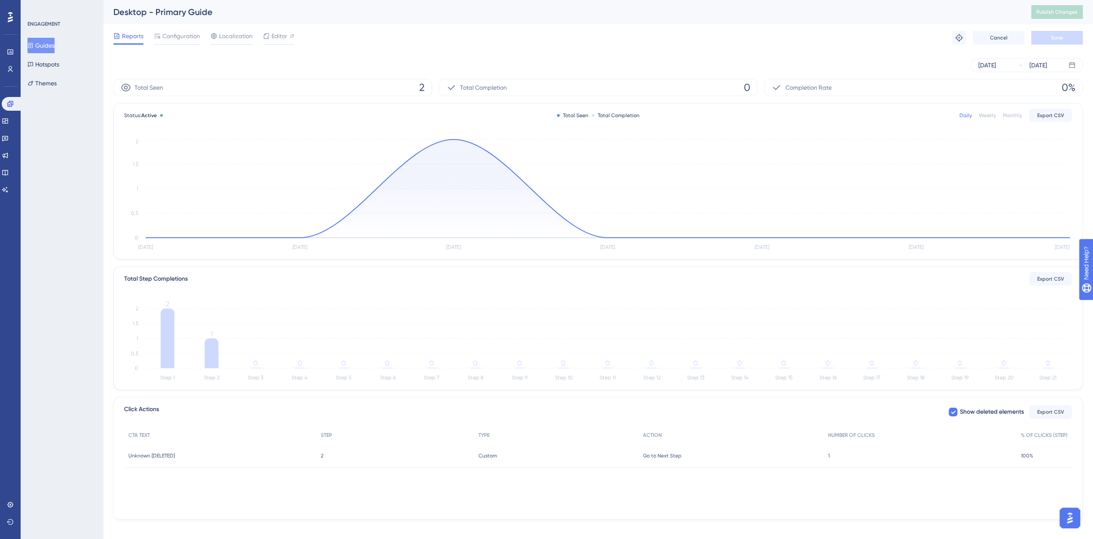
click at [182, 25] on div "Reports Configuration Localization Editor Troubleshoot Cancel Save" at bounding box center [597, 37] width 969 height 27
click at [178, 34] on span "Configuration" at bounding box center [181, 36] width 38 height 10
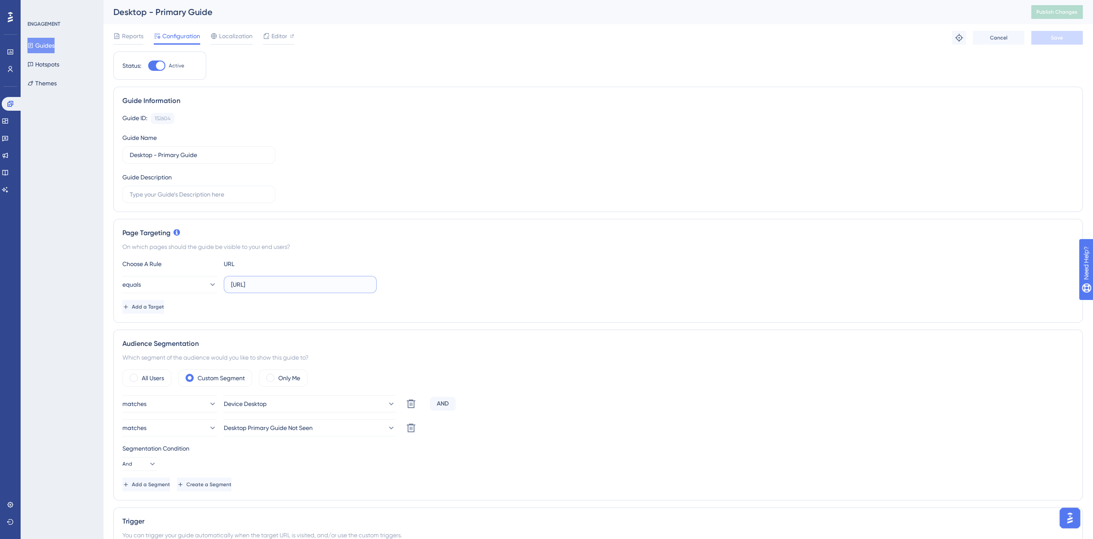
drag, startPoint x: 316, startPoint y: 287, endPoint x: 231, endPoint y: 281, distance: 84.8
click at [231, 281] on input "[URL]" at bounding box center [300, 284] width 138 height 9
paste input "s://[DOMAIN_NAME]"
type input "[URL][DOMAIN_NAME]"
click at [441, 234] on div "Page Targeting" at bounding box center [597, 233] width 951 height 10
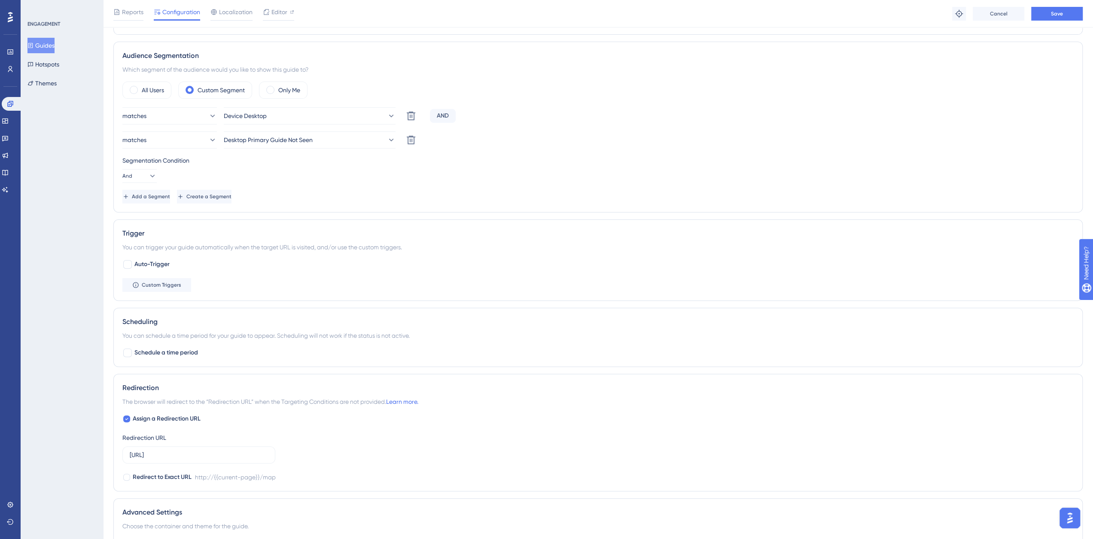
scroll to position [301, 0]
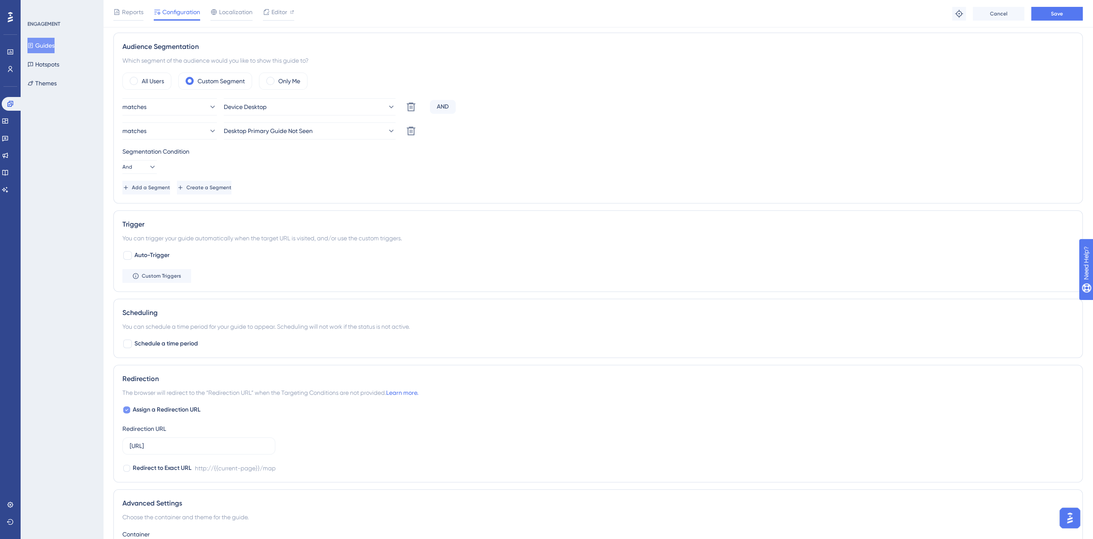
click at [157, 408] on span "Assign a Redirection URL" at bounding box center [167, 410] width 68 height 10
checkbox input "false"
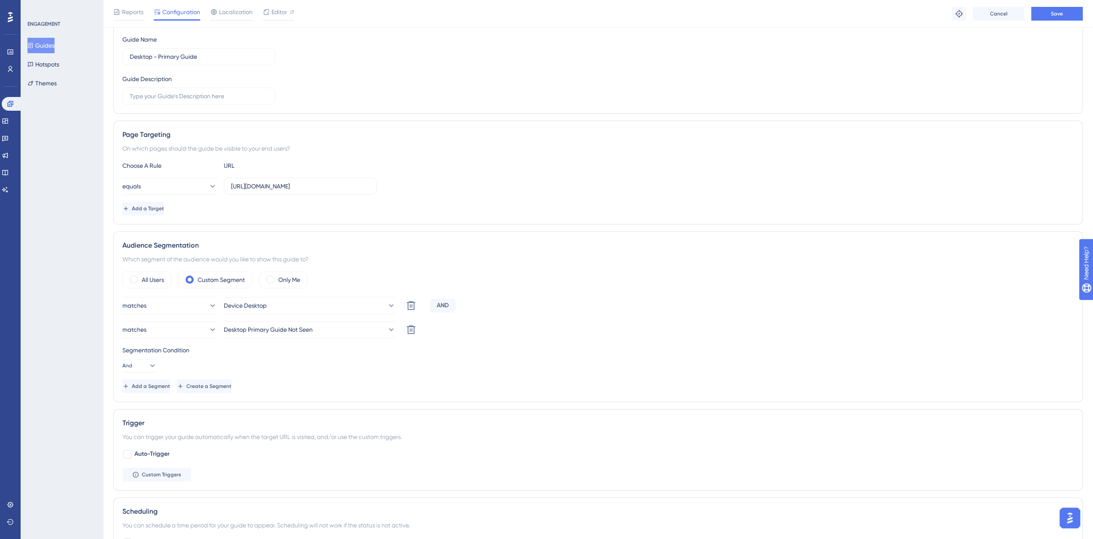
scroll to position [0, 0]
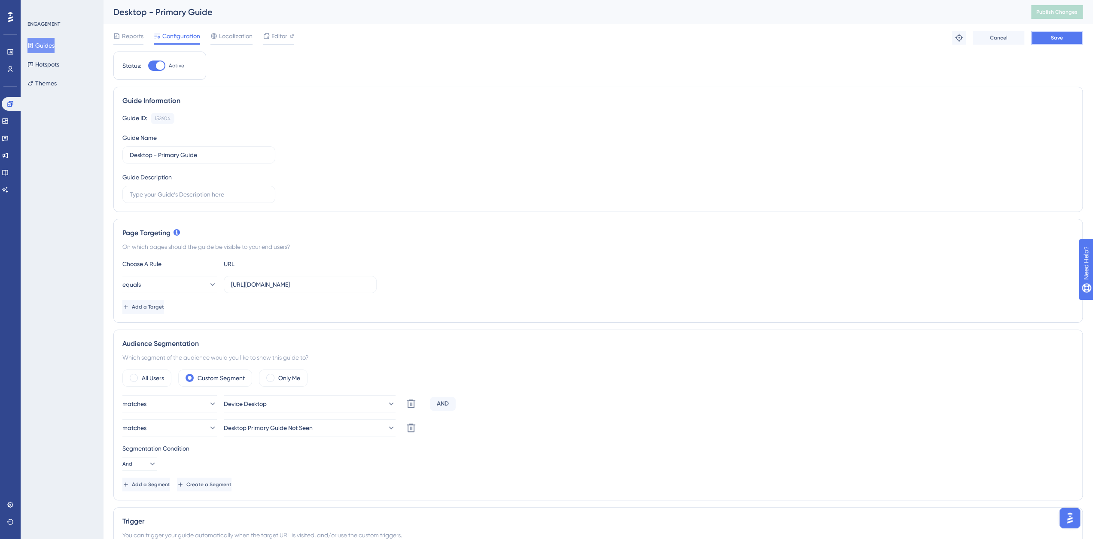
click at [1052, 43] on button "Save" at bounding box center [1057, 38] width 52 height 14
click at [1063, 13] on span "Publish Changes" at bounding box center [1056, 12] width 41 height 7
click at [33, 43] on icon at bounding box center [30, 46] width 6 height 6
